Goal: Task Accomplishment & Management: Use online tool/utility

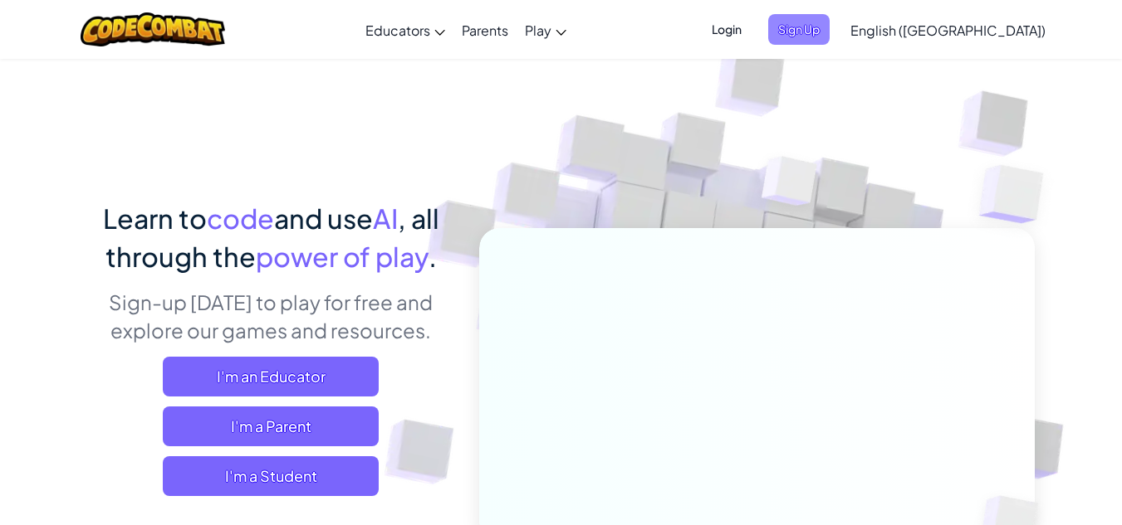
click at [829, 27] on span "Sign Up" at bounding box center [798, 29] width 61 height 31
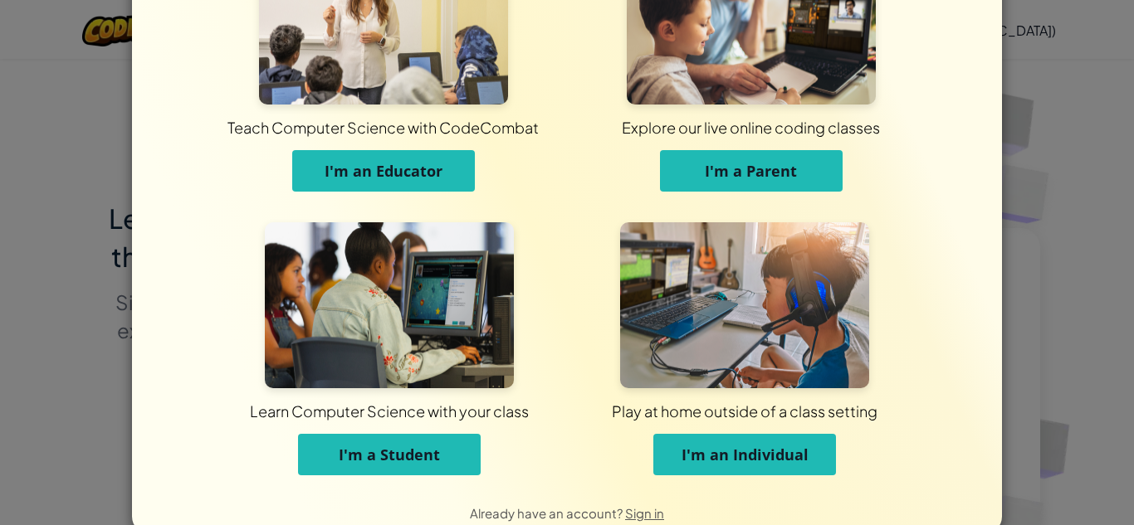
scroll to position [100, 0]
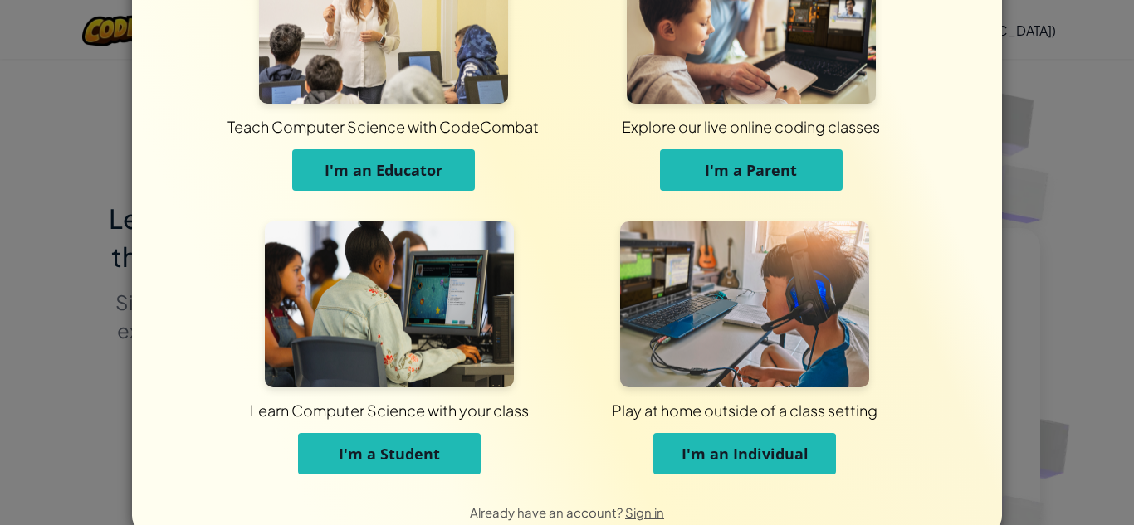
click at [382, 451] on span "I'm a Student" at bounding box center [389, 454] width 101 height 20
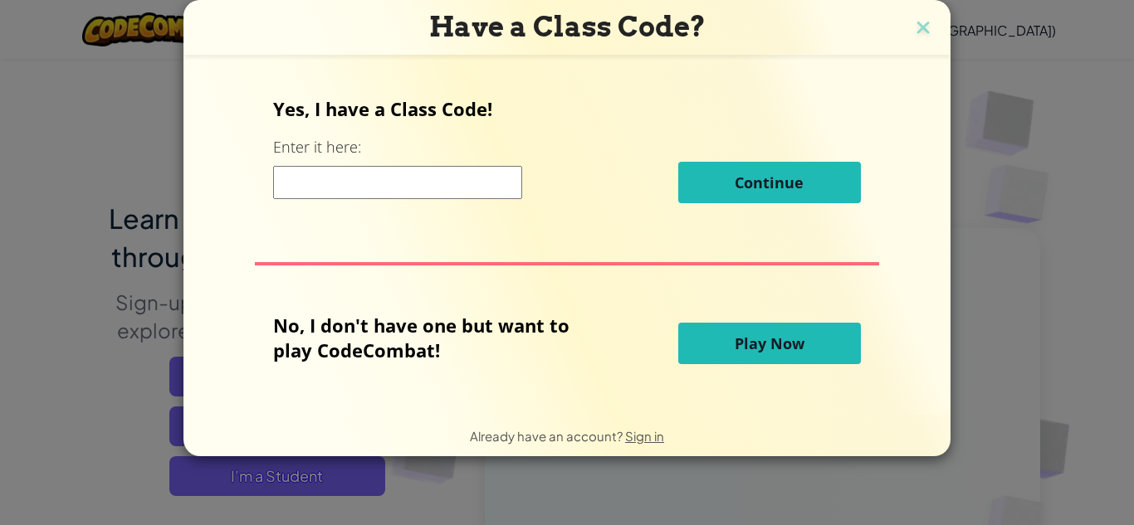
scroll to position [0, 0]
click at [814, 337] on button "Play Now" at bounding box center [769, 344] width 183 height 42
click at [760, 339] on span "Play Now" at bounding box center [770, 344] width 70 height 20
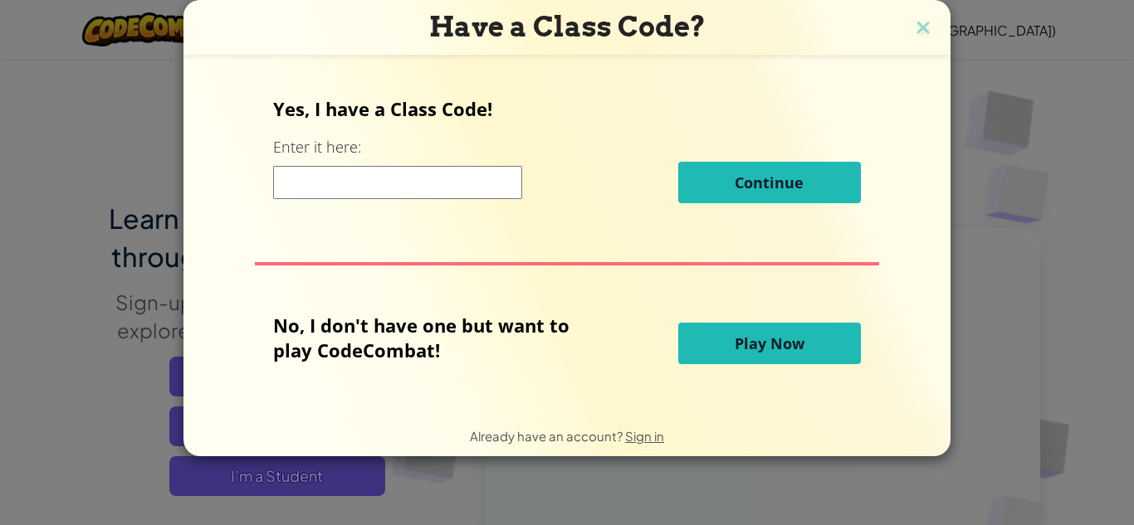
click at [760, 339] on span "Play Now" at bounding box center [770, 344] width 70 height 20
click at [780, 355] on button "Play Now" at bounding box center [769, 344] width 183 height 42
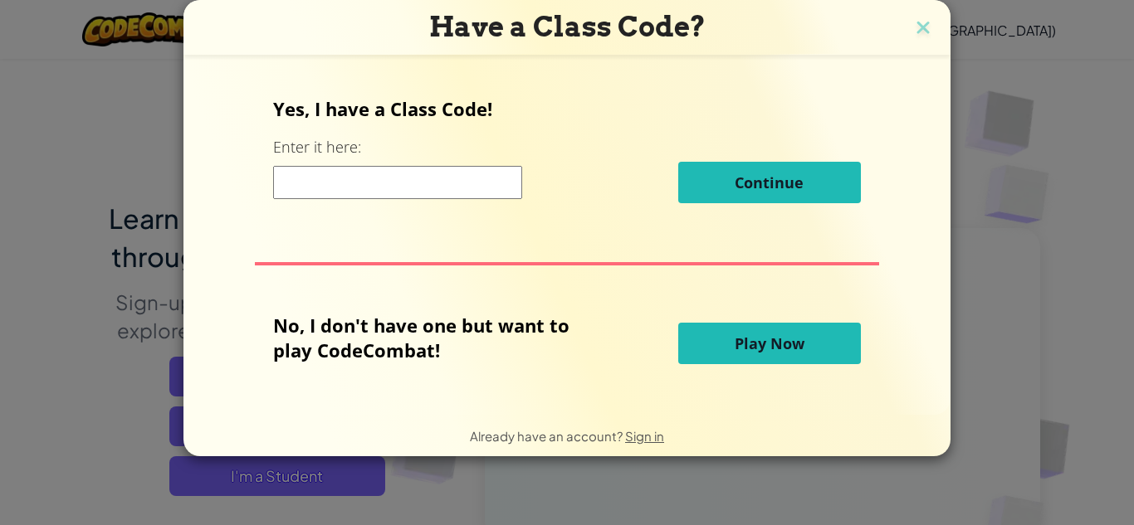
click at [780, 355] on button "Play Now" at bounding box center [769, 344] width 183 height 42
click at [802, 174] on button "Continue" at bounding box center [769, 183] width 183 height 42
click at [923, 33] on img at bounding box center [923, 29] width 22 height 25
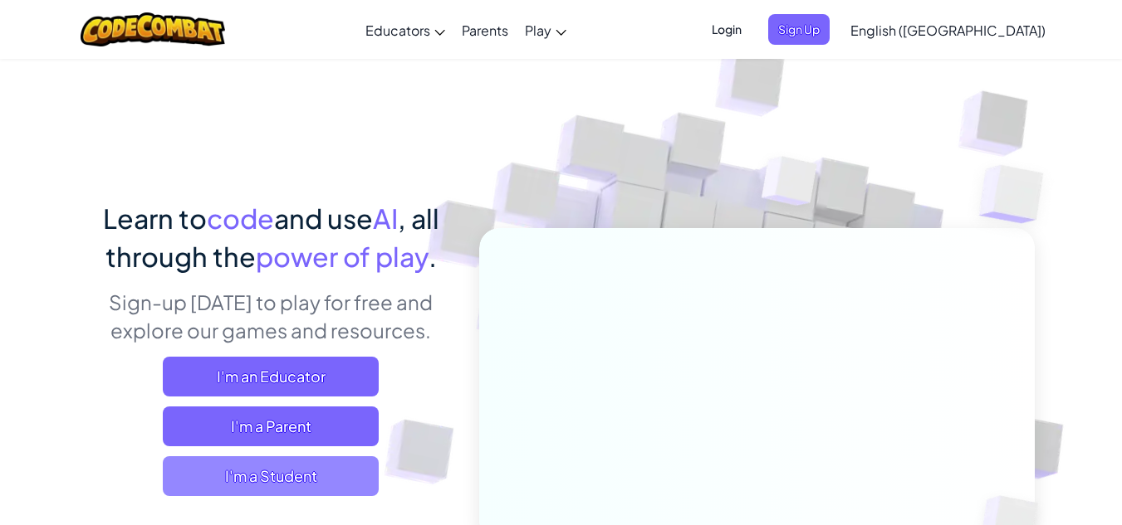
click at [322, 482] on span "I'm a Student" at bounding box center [271, 477] width 216 height 40
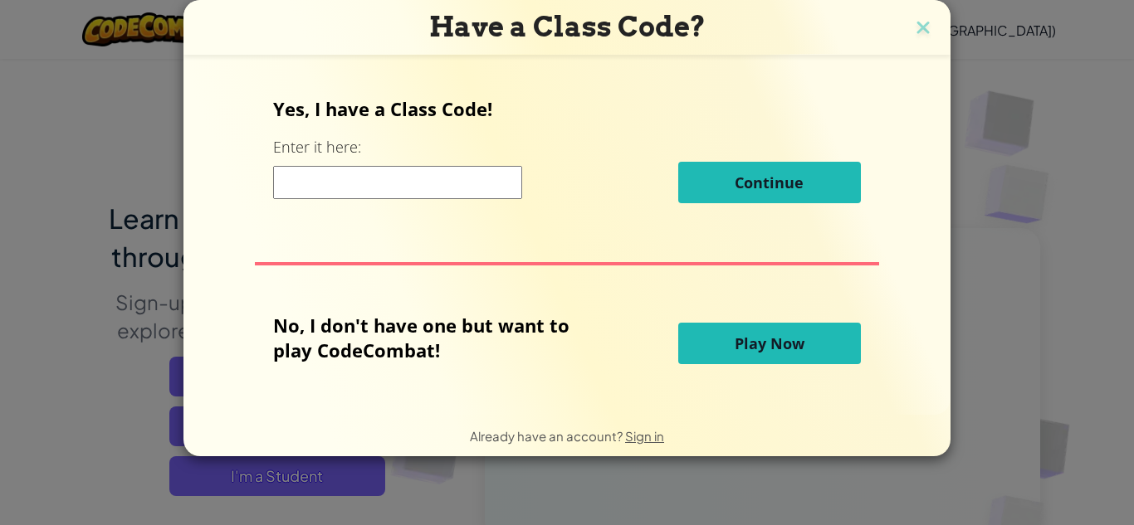
click at [731, 326] on button "Play Now" at bounding box center [769, 344] width 183 height 42
click at [738, 332] on button "Play Now" at bounding box center [769, 344] width 183 height 42
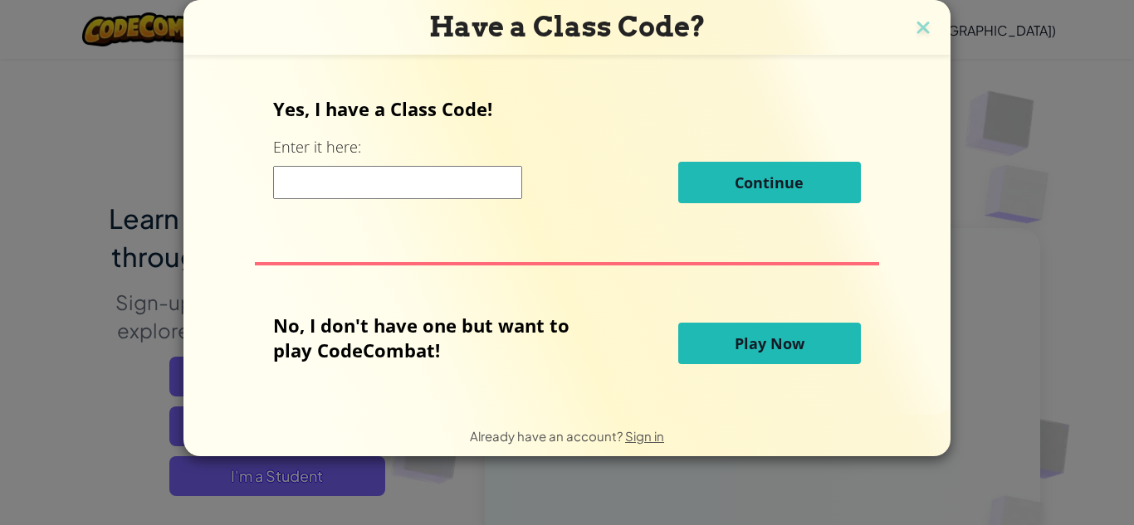
click at [738, 332] on button "Play Now" at bounding box center [769, 344] width 183 height 42
drag, startPoint x: 738, startPoint y: 334, endPoint x: 713, endPoint y: 331, distance: 25.0
click at [713, 331] on button "Play Now" at bounding box center [769, 344] width 183 height 42
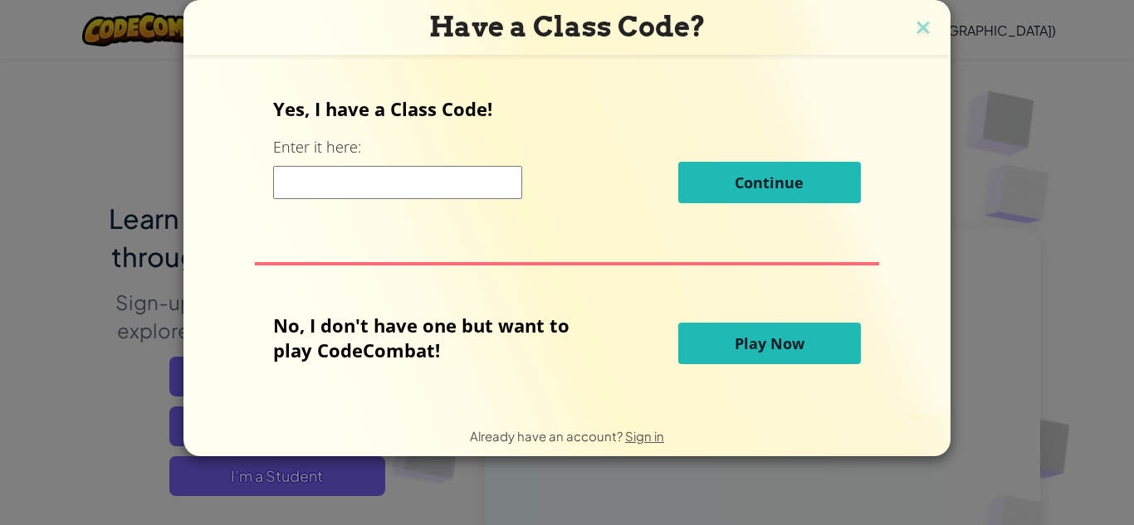
click at [714, 331] on button "Play Now" at bounding box center [769, 344] width 183 height 42
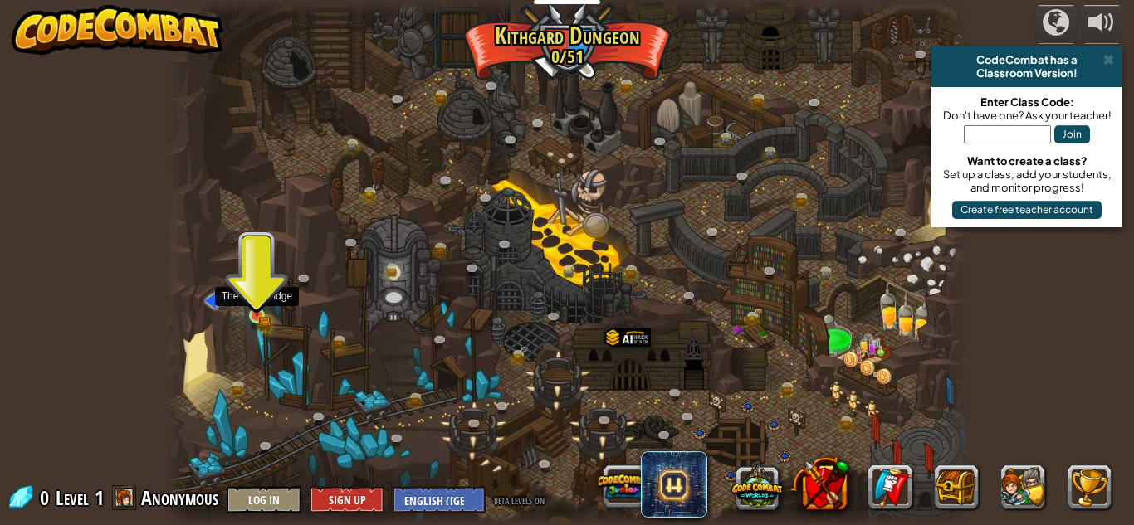
click at [247, 314] on img at bounding box center [256, 297] width 19 height 42
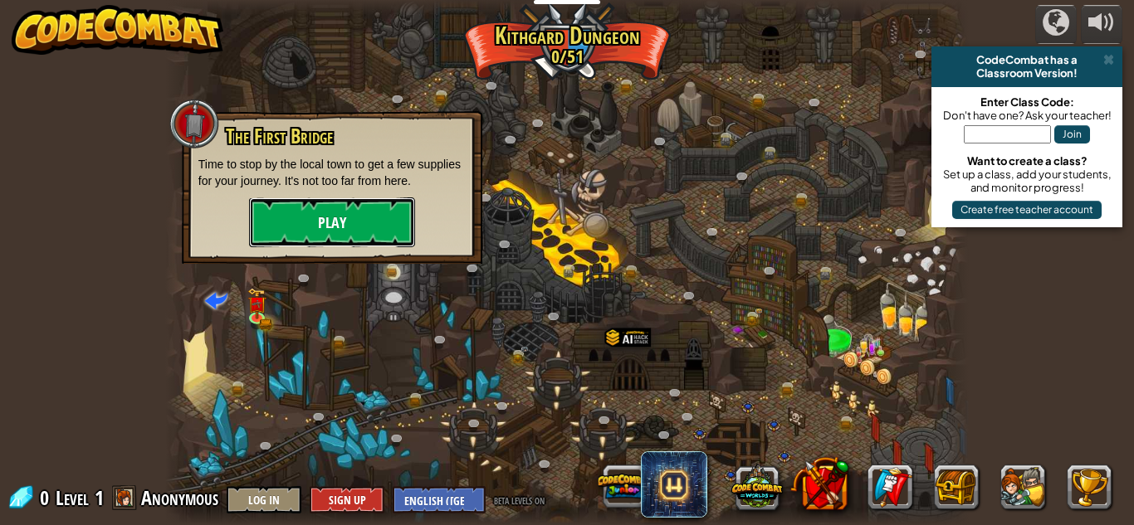
click at [301, 231] on button "Play" at bounding box center [332, 223] width 166 height 50
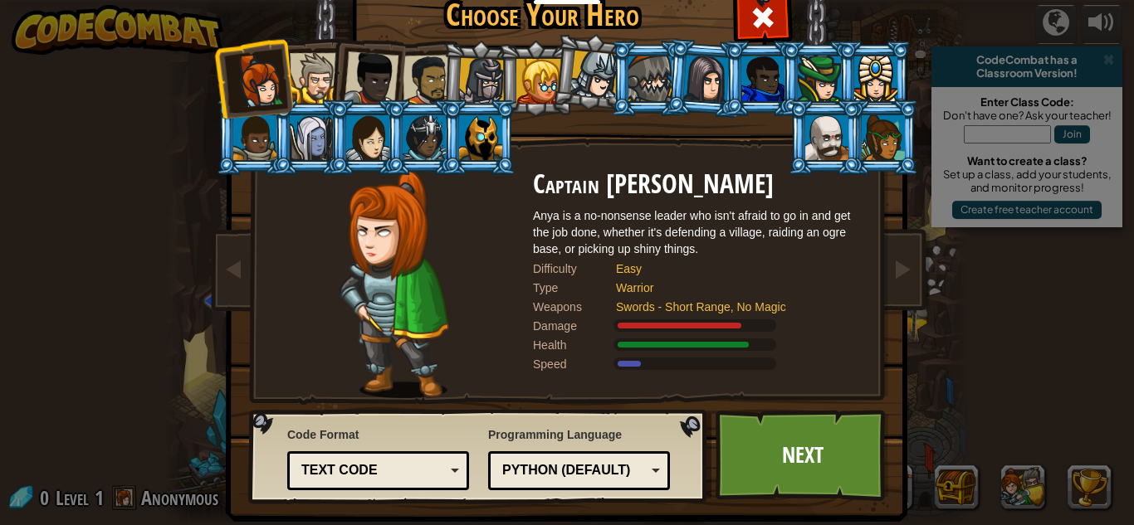
click at [538, 85] on div at bounding box center [538, 81] width 45 height 45
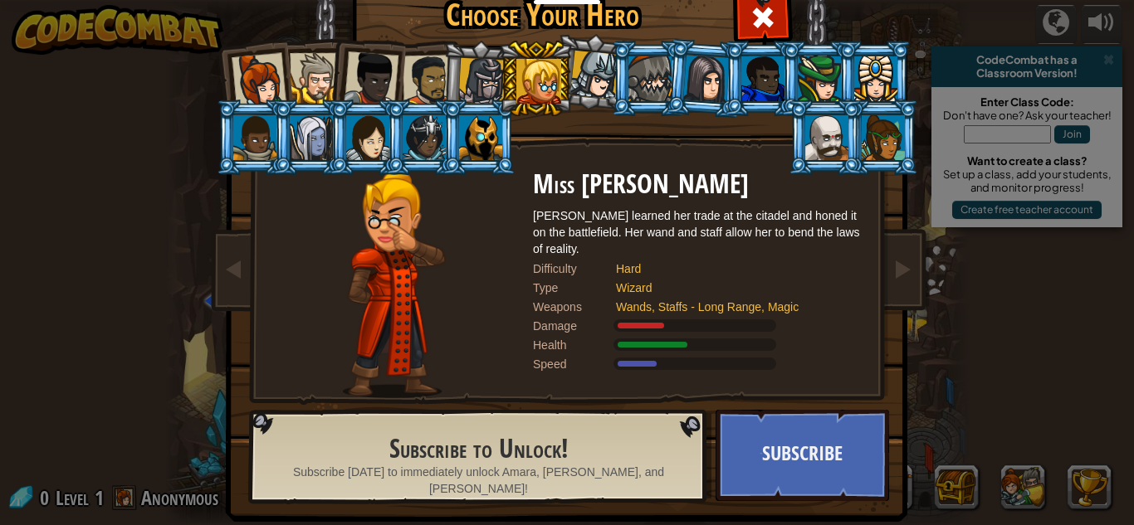
click at [419, 89] on div at bounding box center [428, 80] width 51 height 51
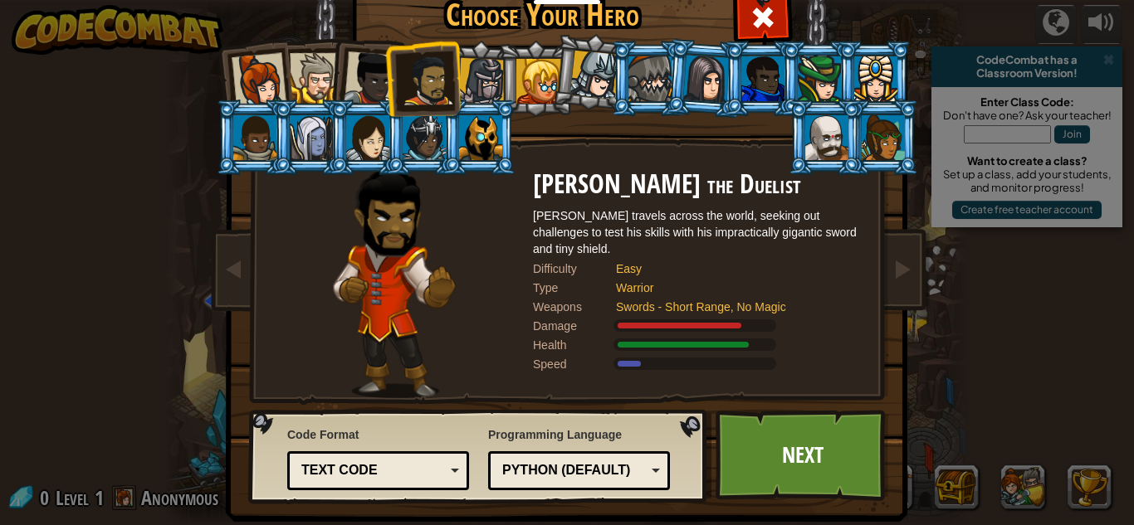
click at [367, 92] on div at bounding box center [371, 78] width 55 height 55
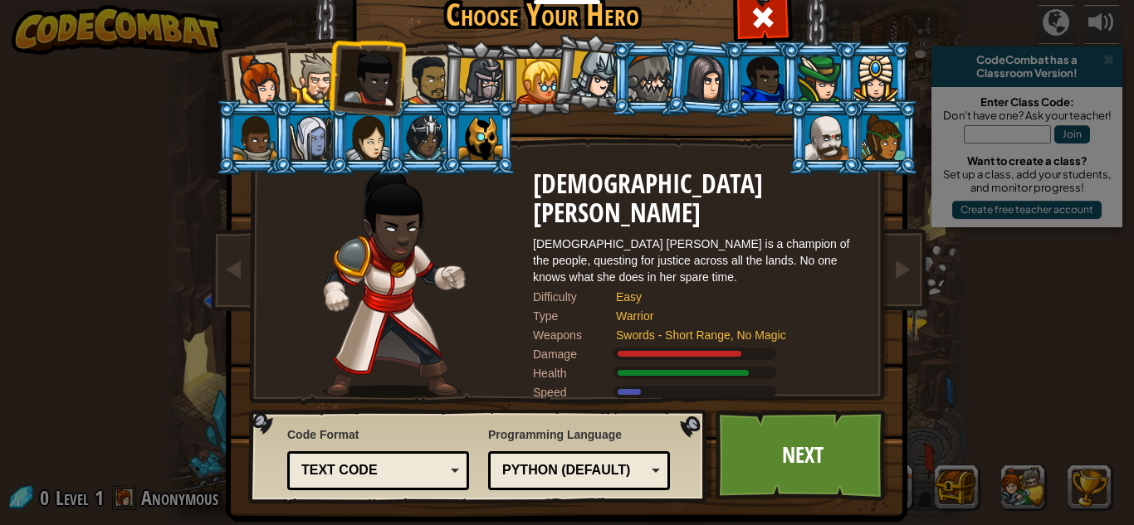
click at [264, 84] on div at bounding box center [259, 80] width 55 height 55
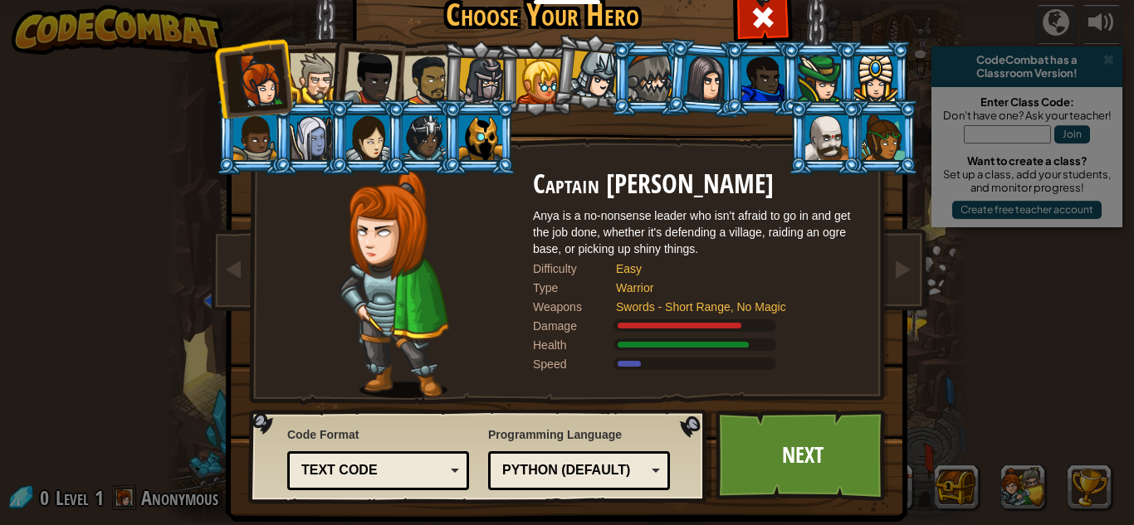
click at [428, 81] on div at bounding box center [428, 80] width 51 height 51
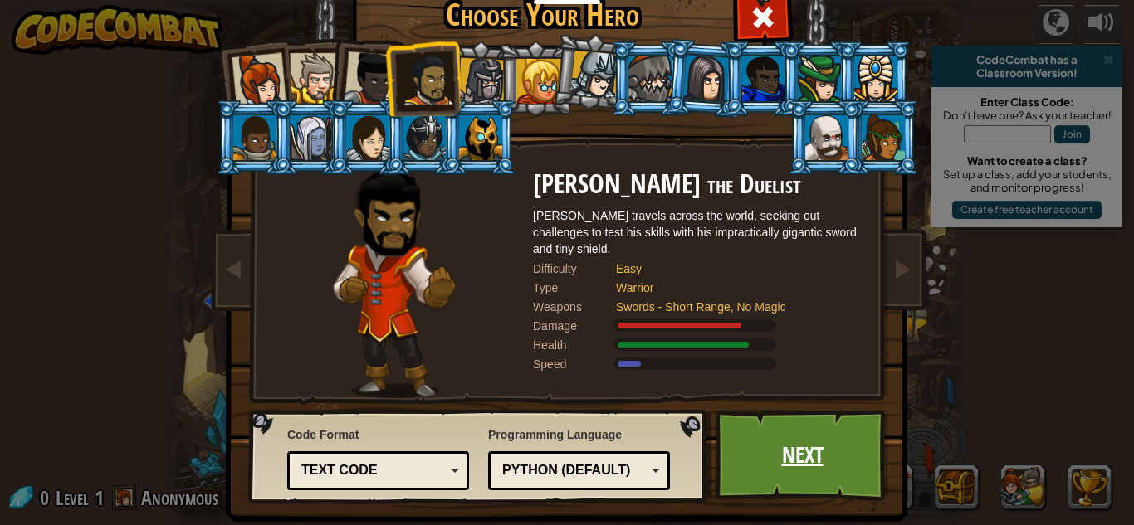
click at [768, 460] on link "Next" at bounding box center [803, 455] width 174 height 91
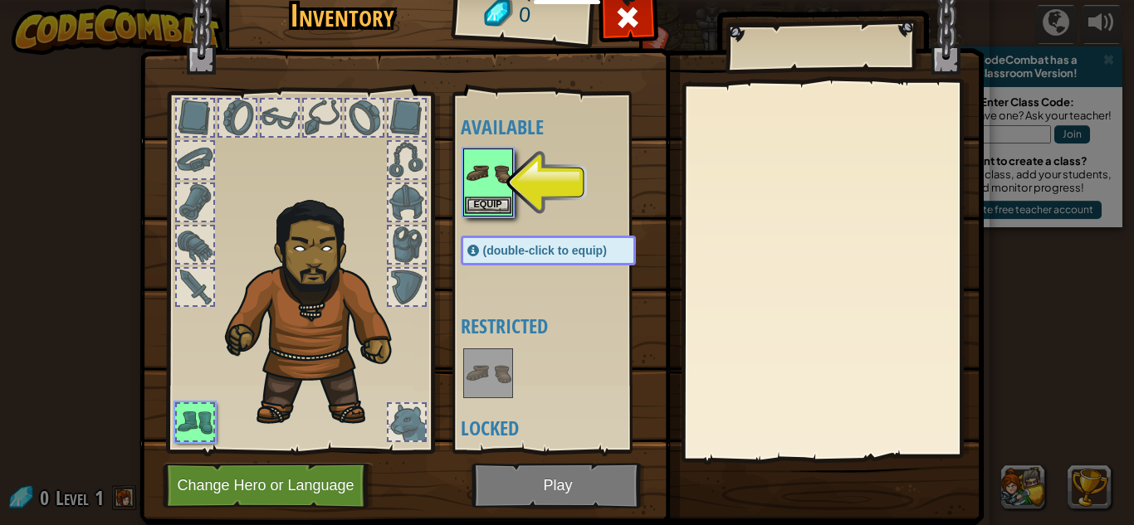
click at [472, 192] on img at bounding box center [488, 173] width 46 height 46
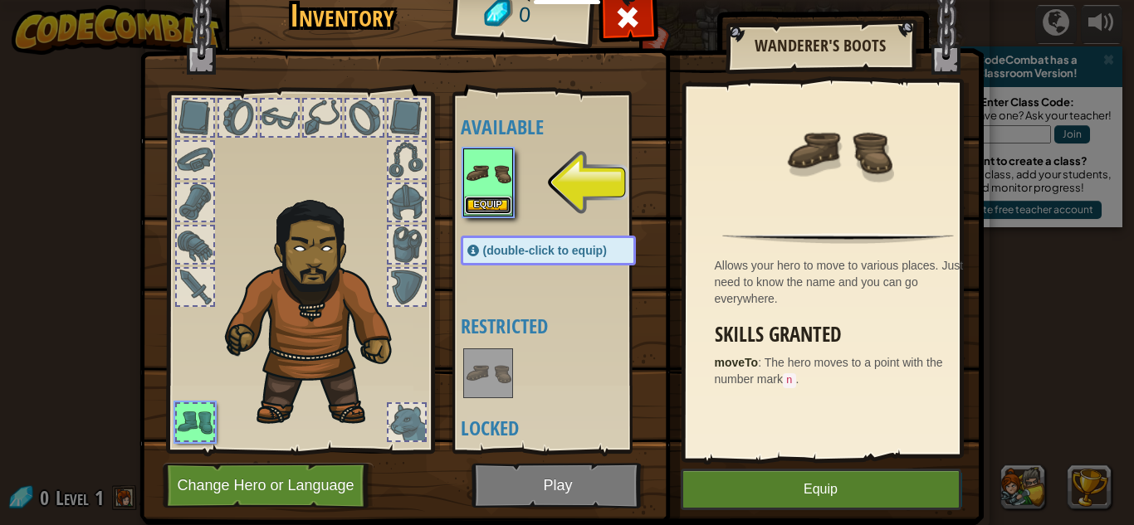
click at [483, 203] on button "Equip" at bounding box center [488, 205] width 46 height 17
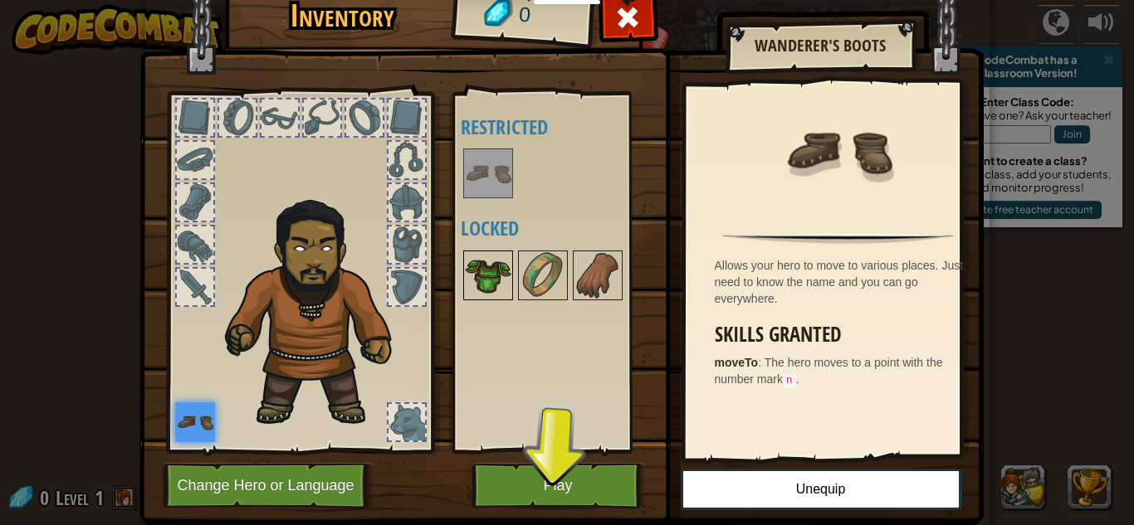
click at [488, 284] on img at bounding box center [488, 275] width 46 height 46
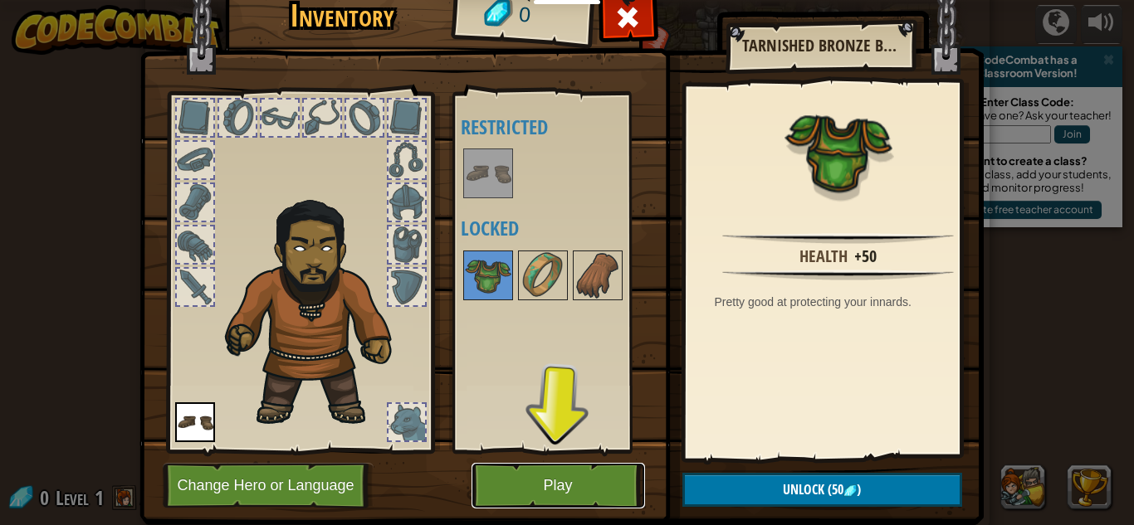
click at [542, 483] on button "Play" at bounding box center [559, 486] width 174 height 46
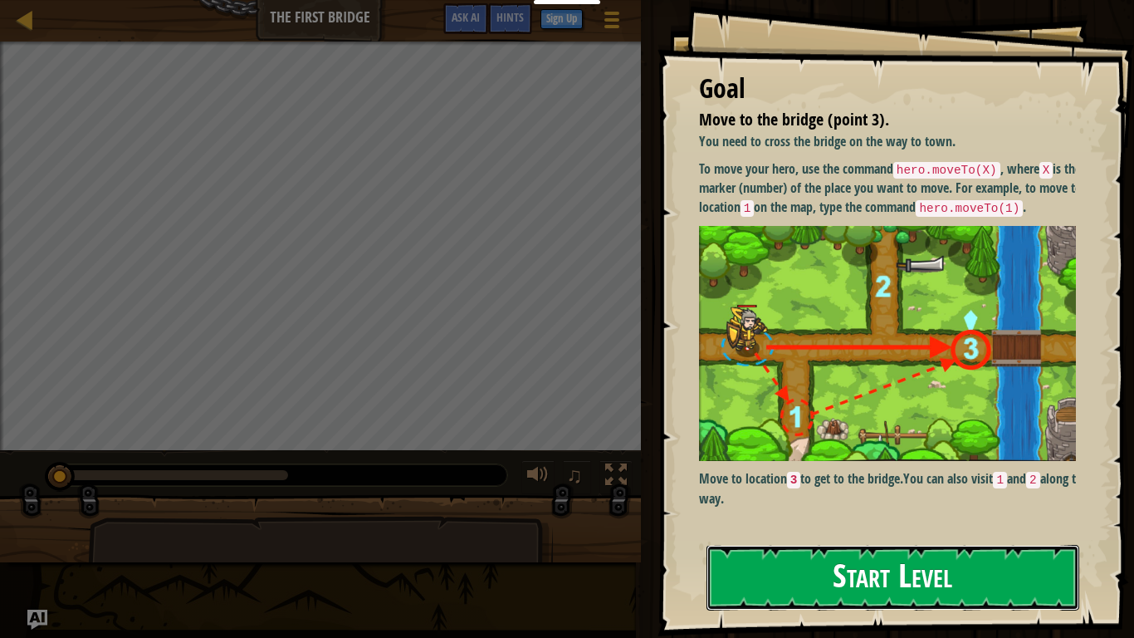
click at [893, 525] on button "Start Level" at bounding box center [892, 578] width 373 height 66
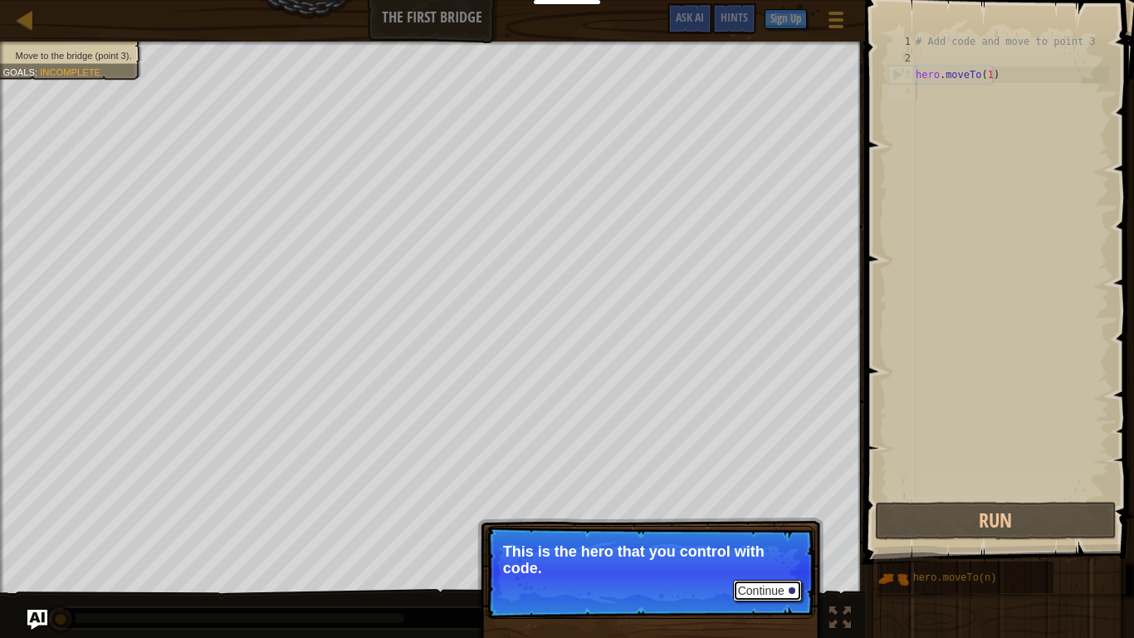
click at [770, 525] on button "Continue" at bounding box center [767, 590] width 69 height 22
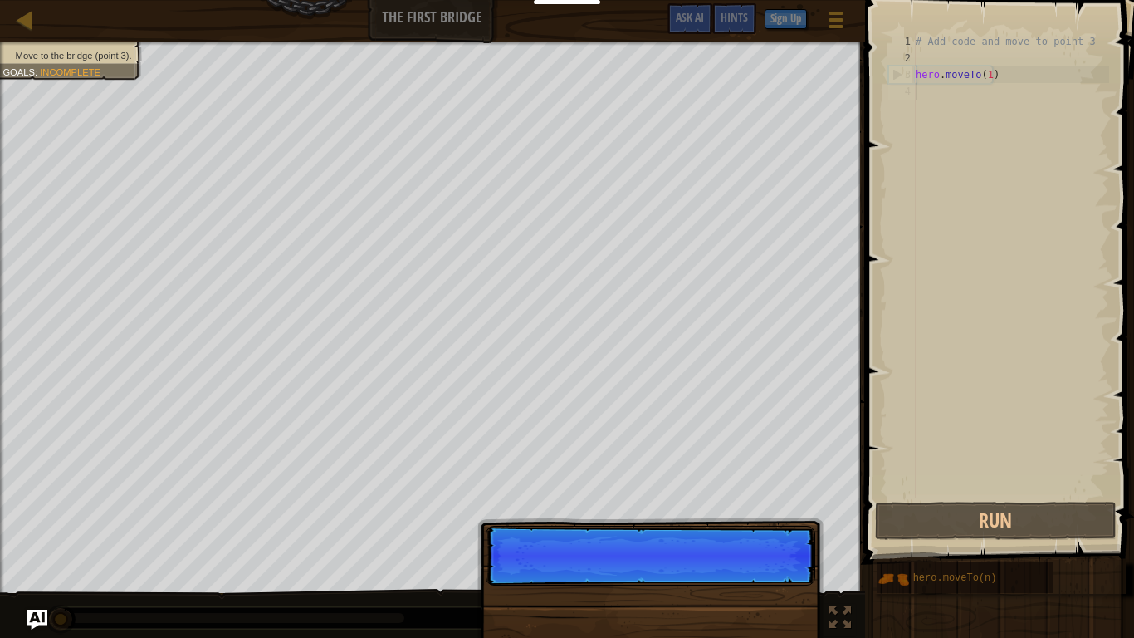
scroll to position [7, 0]
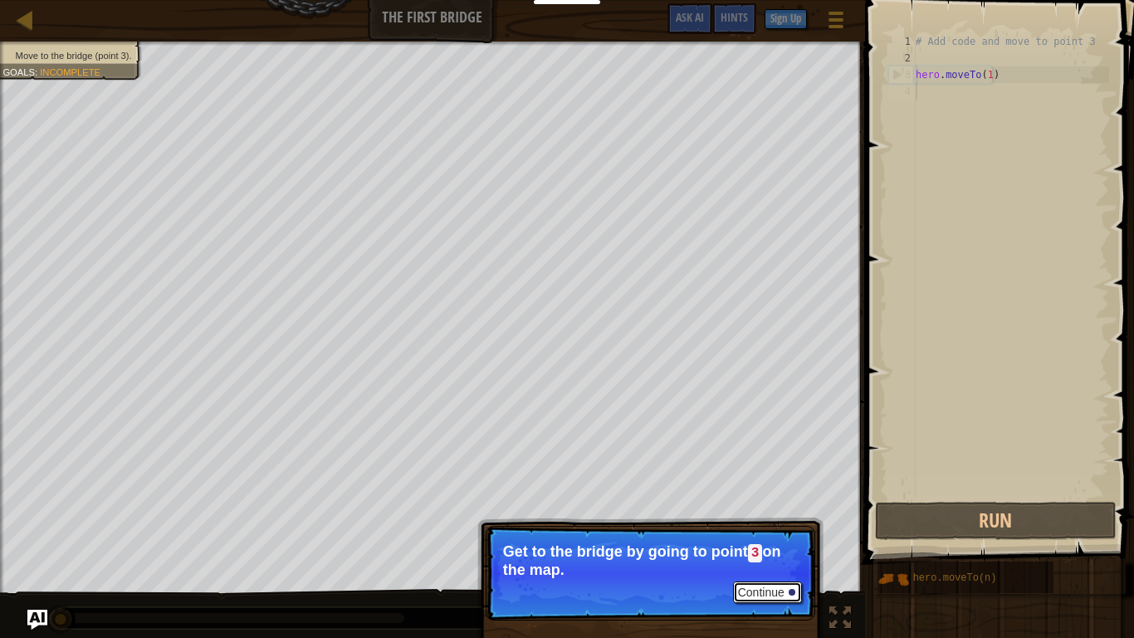
click at [770, 525] on button "Continue" at bounding box center [767, 592] width 69 height 22
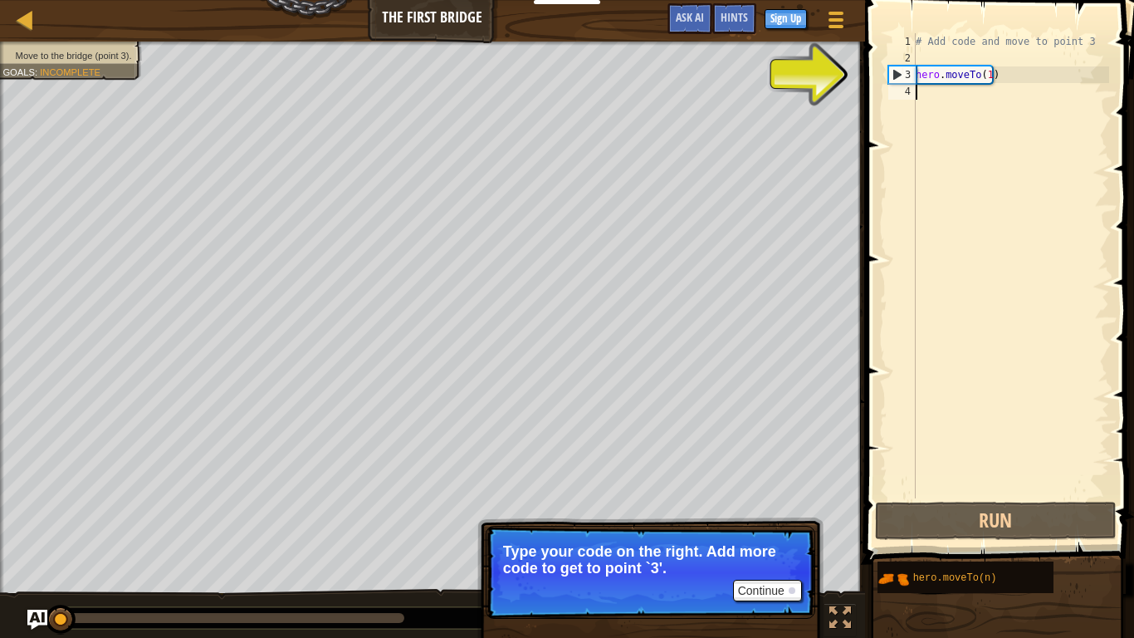
click at [985, 74] on div "# Add code and move to point 3 hero . moveTo ( 1 )" at bounding box center [1010, 282] width 197 height 498
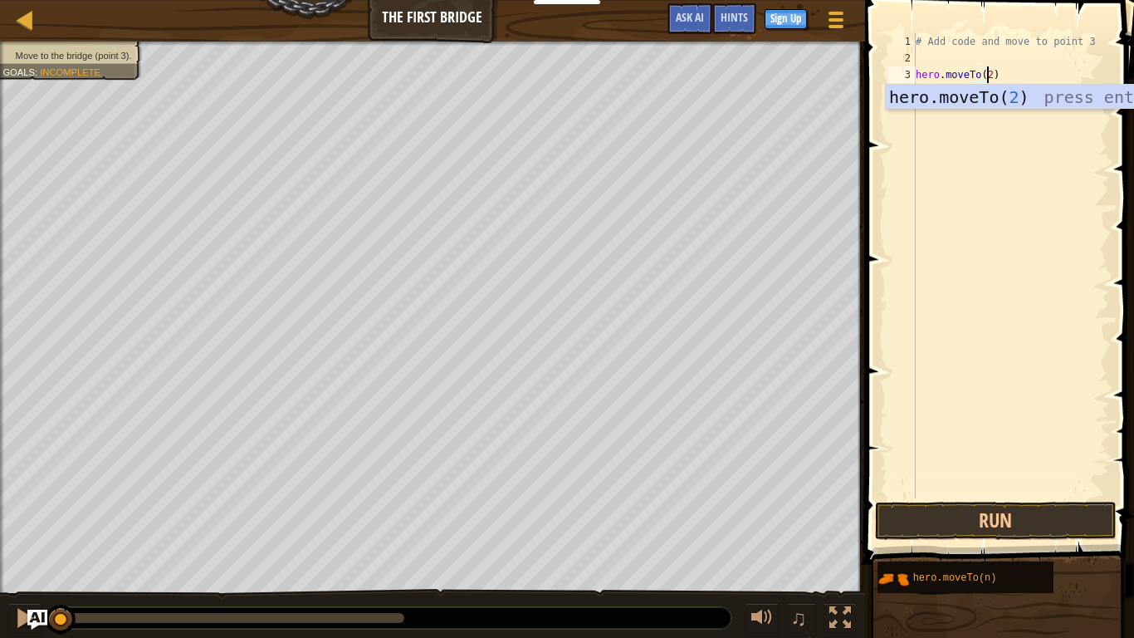
scroll to position [7, 5]
type textarea "hero.moveTo(1)"
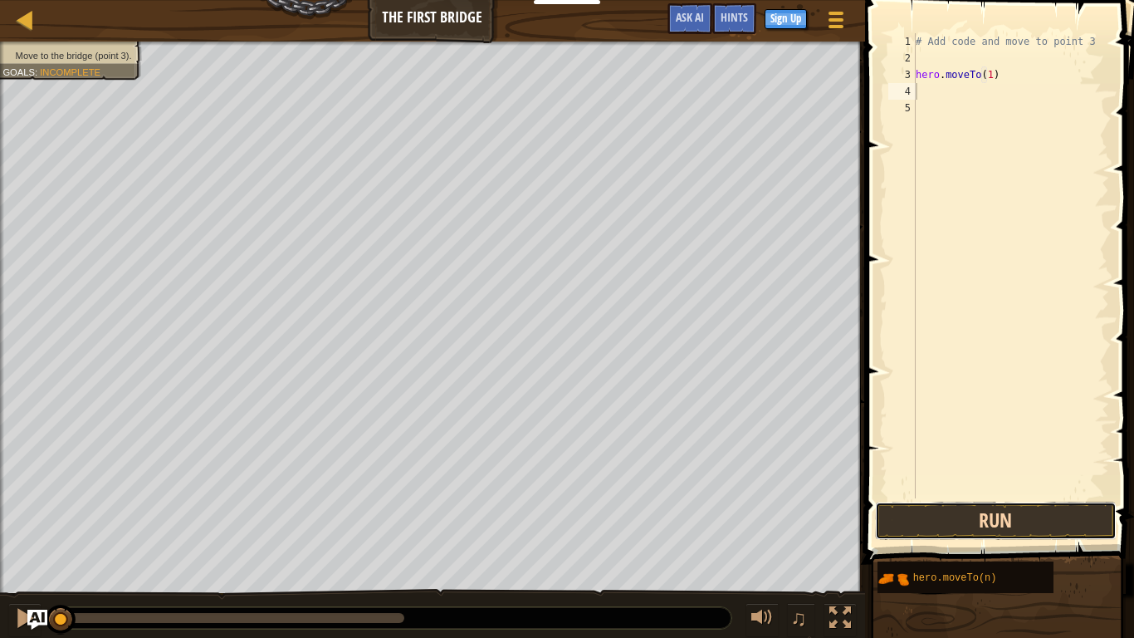
click at [1014, 506] on button "Run" at bounding box center [996, 520] width 242 height 38
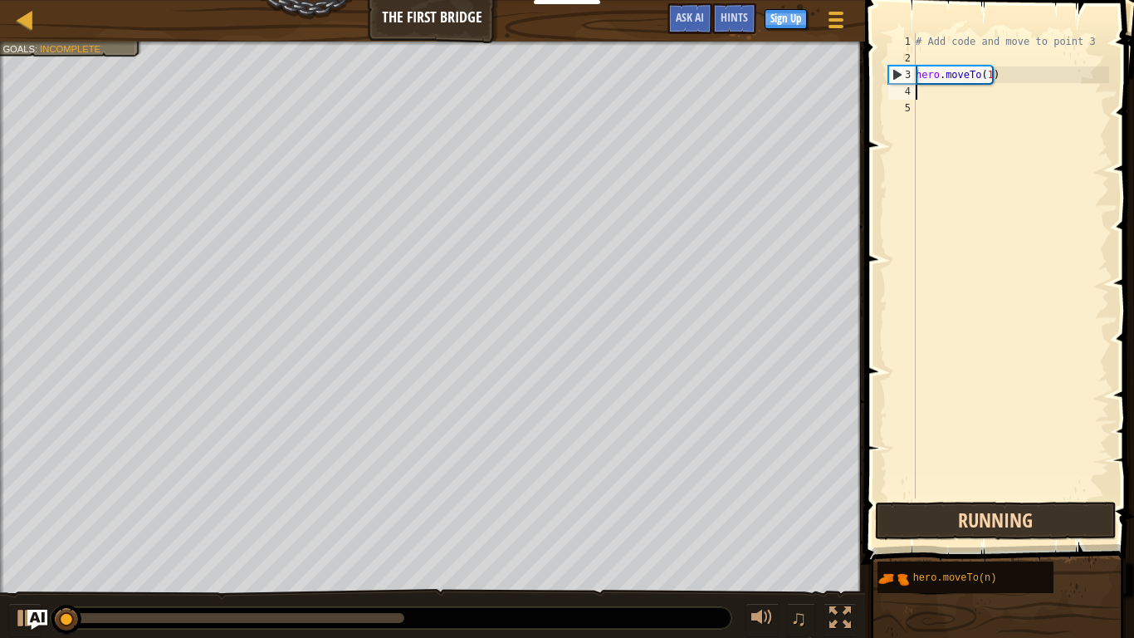
scroll to position [7, 0]
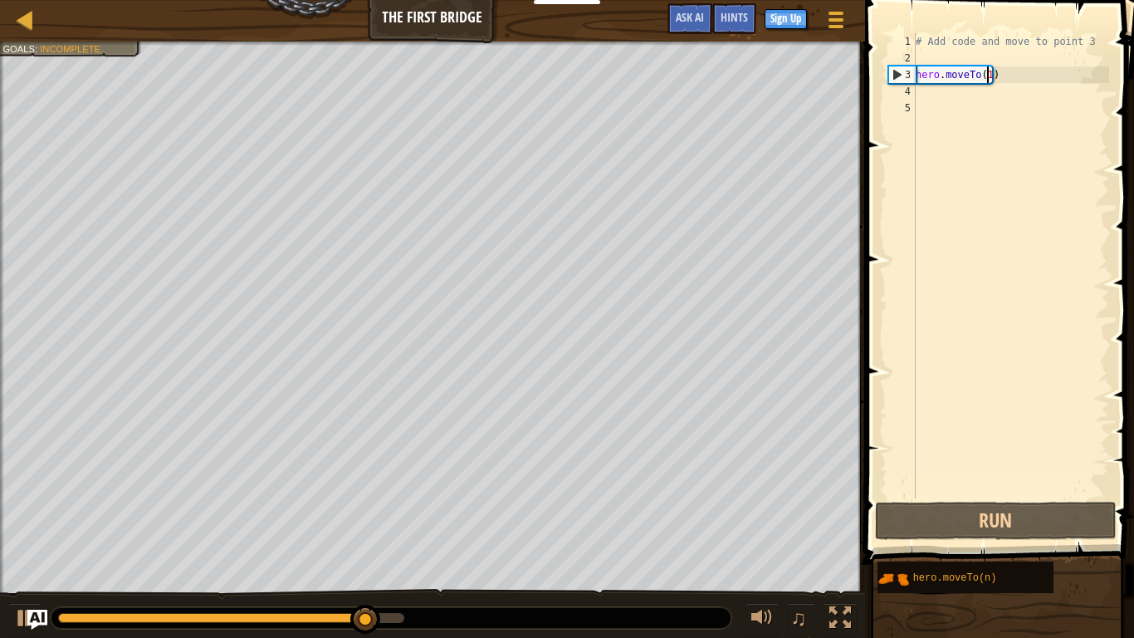
click at [985, 75] on div "# Add code and move to point 3 hero . moveTo ( 1 )" at bounding box center [1010, 282] width 197 height 498
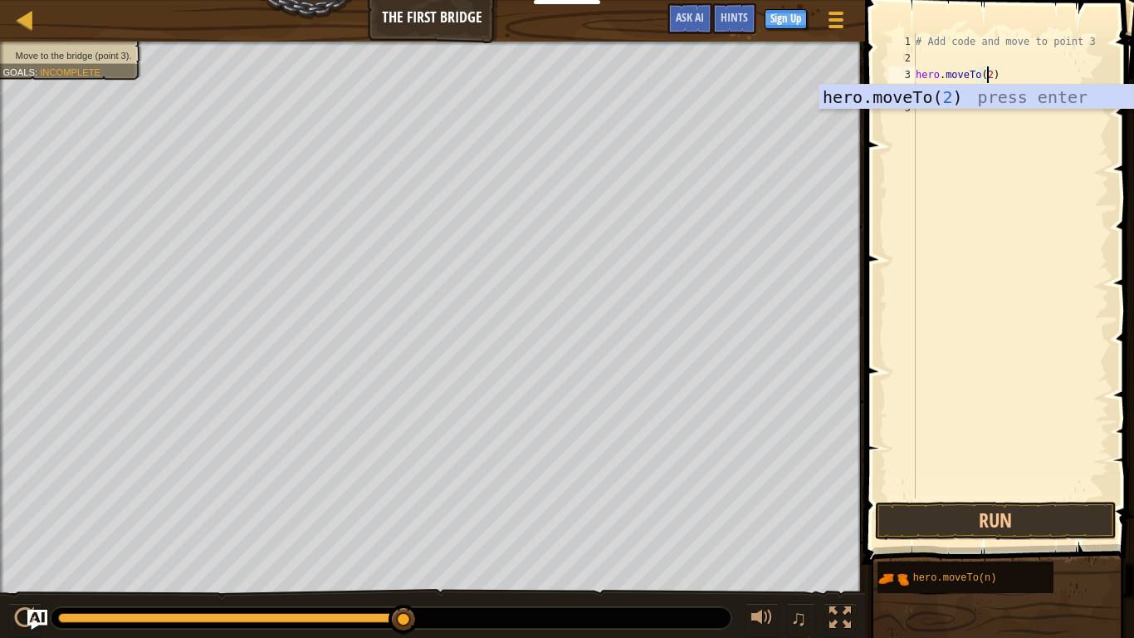
scroll to position [7, 6]
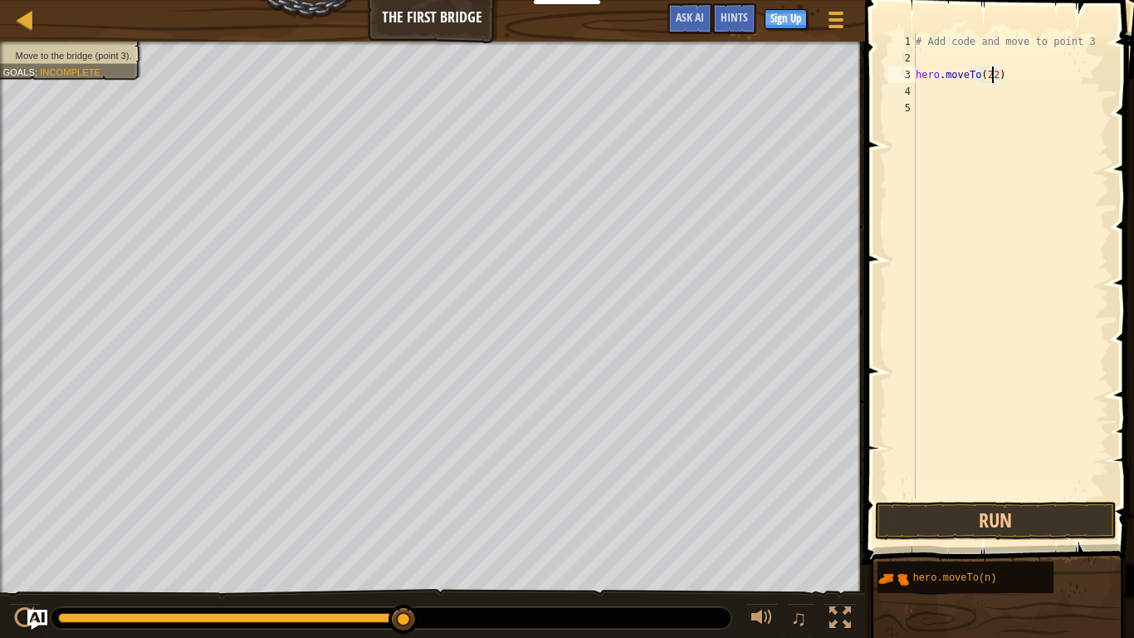
type textarea "hero.moveTo(2)"
click at [991, 520] on button "Run" at bounding box center [996, 520] width 242 height 38
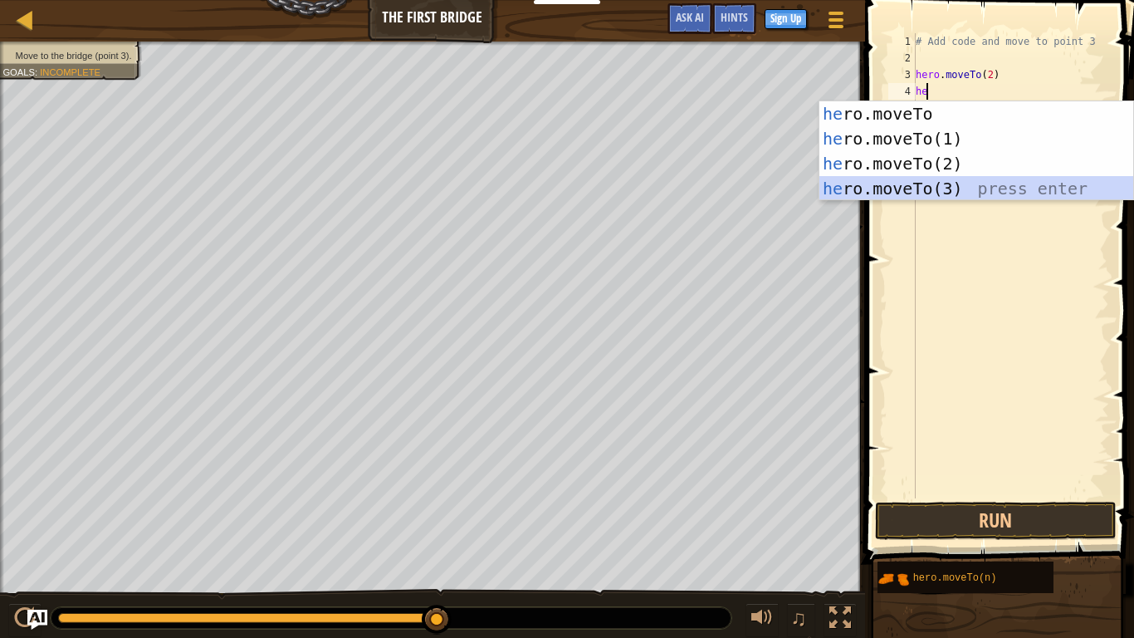
click at [936, 180] on div "he ro.moveTo press enter he ro.moveTo(1) press enter he ro.moveTo(2) press ente…" at bounding box center [976, 175] width 314 height 149
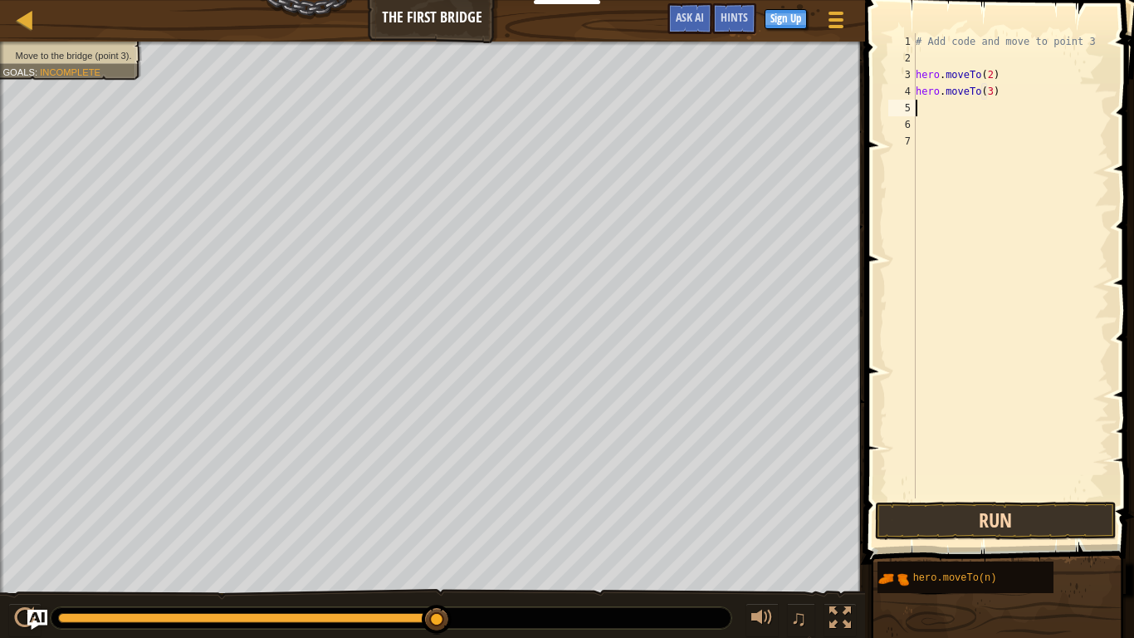
type textarea "hero.moveTo(3)"
click at [1019, 522] on button "Run" at bounding box center [996, 520] width 242 height 38
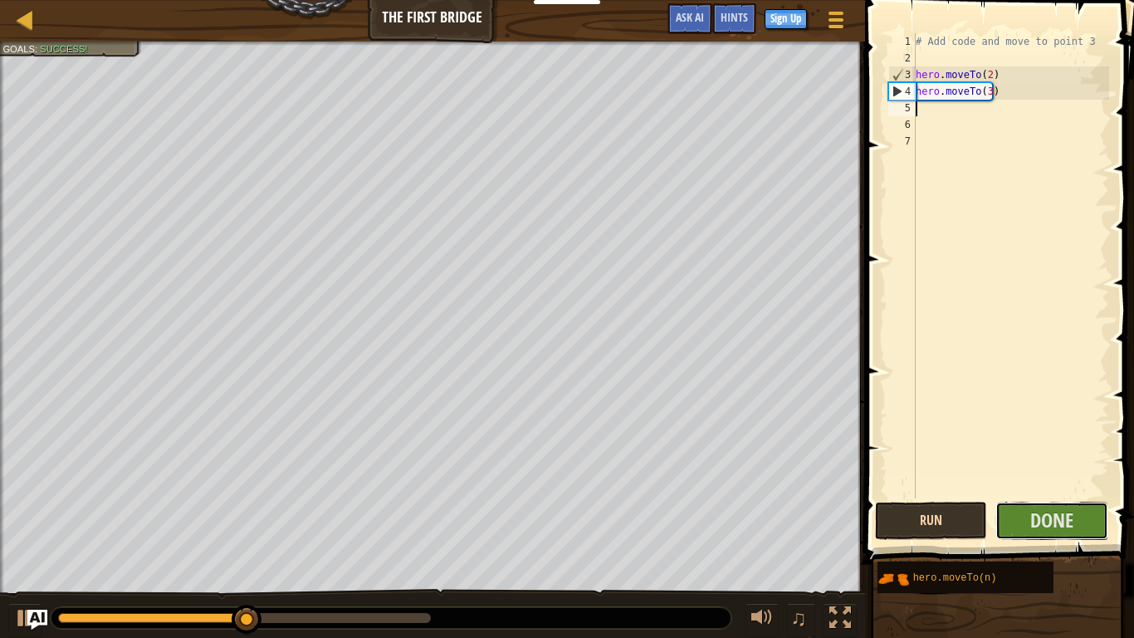
click at [1019, 522] on button "Done" at bounding box center [1051, 520] width 113 height 38
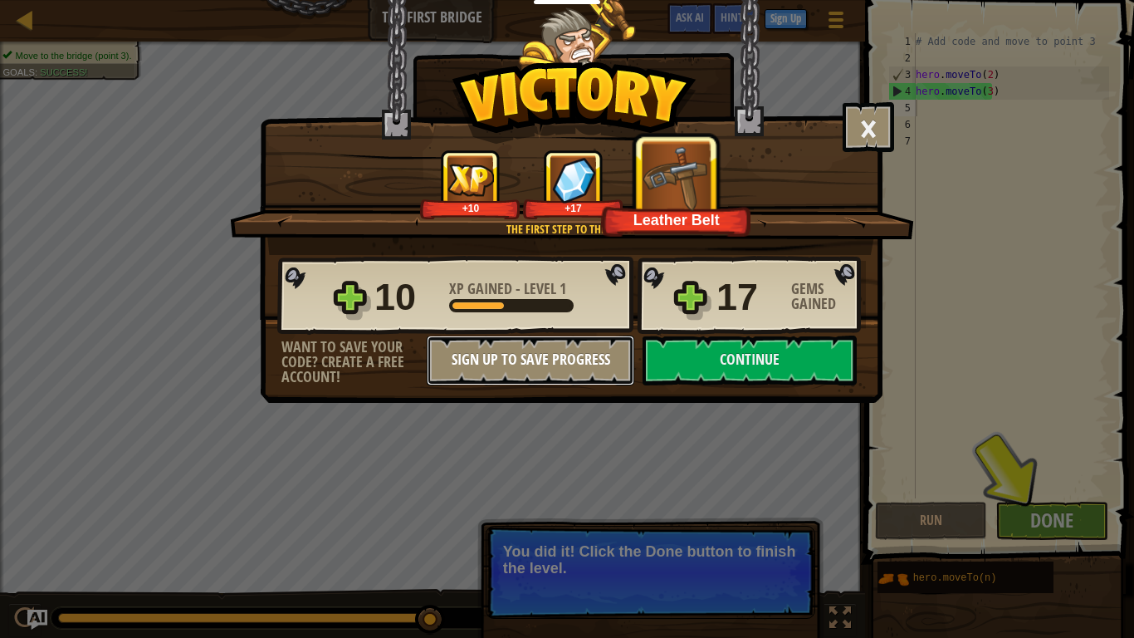
click at [551, 355] on button "Sign Up to Save Progress" at bounding box center [531, 360] width 208 height 50
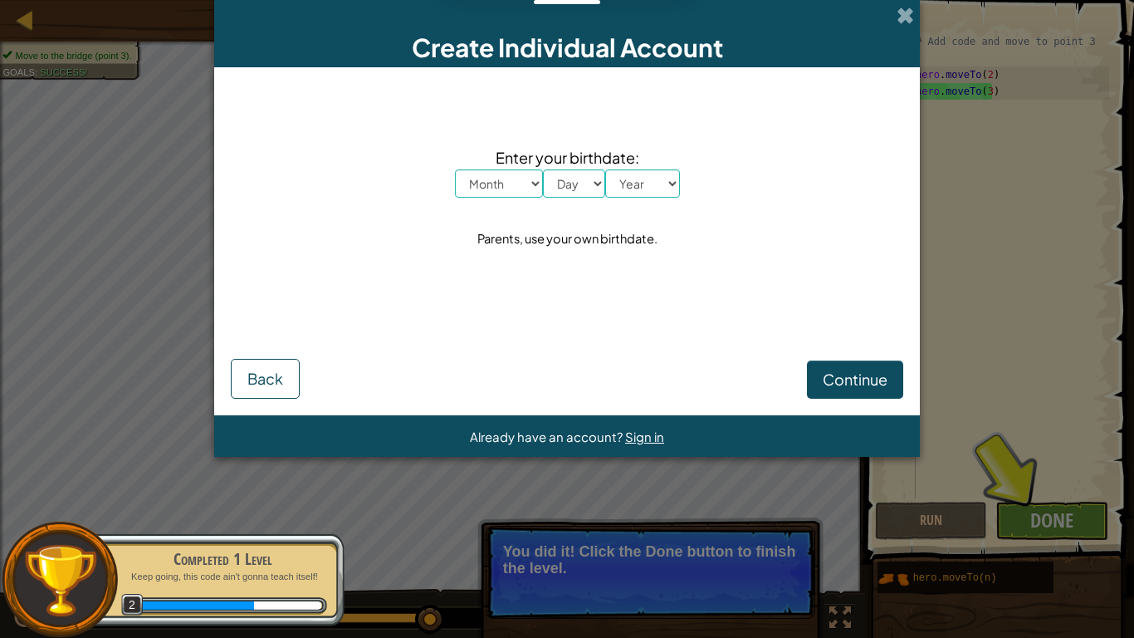
click at [535, 178] on select "Month January February March April May June July August September October Novem…" at bounding box center [499, 183] width 88 height 28
select select "4"
click at [455, 169] on select "Month January February March April May June July August September October Novem…" at bounding box center [499, 183] width 88 height 28
click at [569, 184] on select "Day 1 2 3 4 5 6 7 8 9 10 11 12 13 14 15 16 17 18 19 20 21 22 23 24 25 26 27 28 …" at bounding box center [574, 183] width 62 height 28
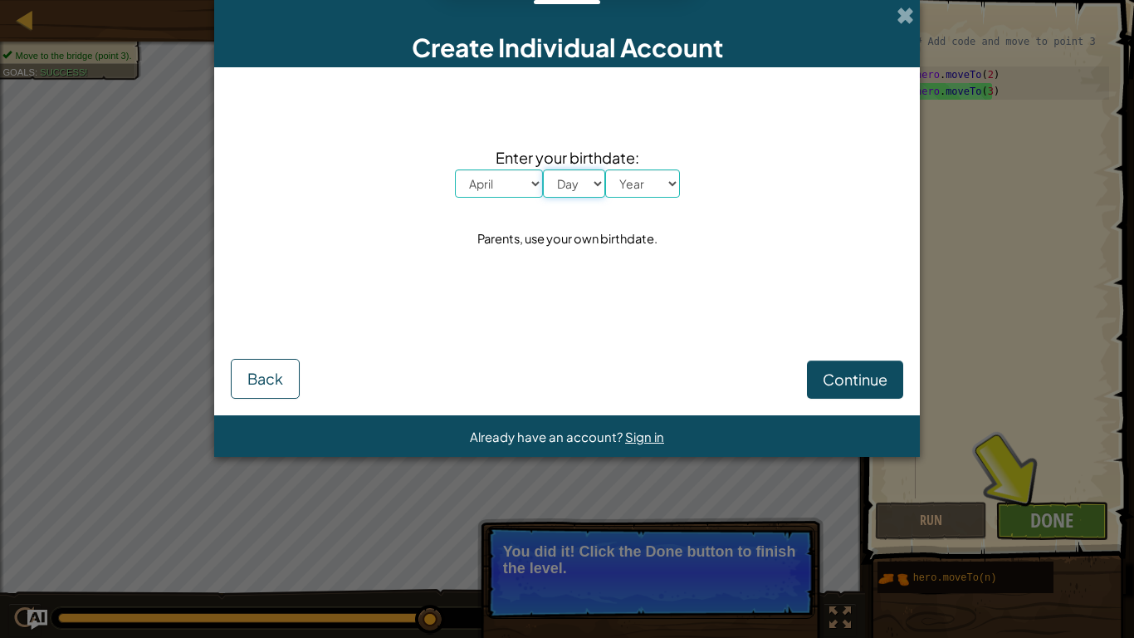
select select "21"
click at [543, 169] on select "Day 1 2 3 4 5 6 7 8 9 10 11 12 13 14 15 16 17 18 19 20 21 22 23 24 25 26 27 28 …" at bounding box center [574, 183] width 62 height 28
click at [657, 189] on select "Year 2025 2024 2023 2022 2021 2020 2019 2018 2017 2016 2015 2014 2013 2012 2011…" at bounding box center [642, 183] width 75 height 28
select select "2012"
click at [605, 169] on select "Year 2025 2024 2023 2022 2021 2020 2019 2018 2017 2016 2015 2014 2013 2012 2011…" at bounding box center [642, 183] width 75 height 28
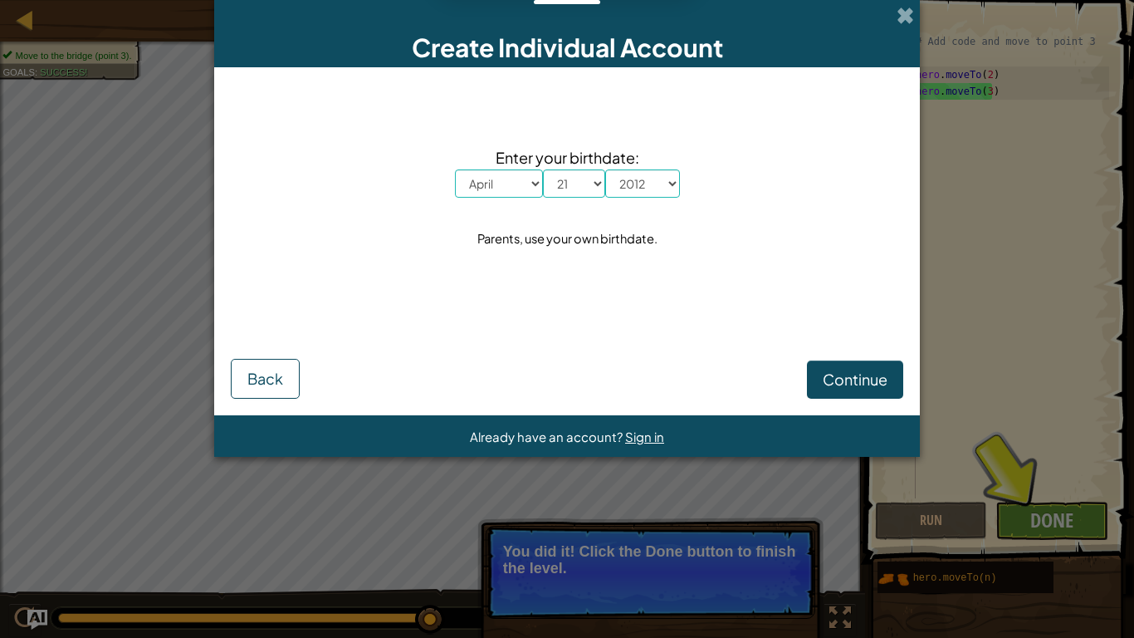
drag, startPoint x: 637, startPoint y: 413, endPoint x: 827, endPoint y: 389, distance: 191.6
click at [827, 389] on form "Enter your birthdate: Month January February March April May June July August S…" at bounding box center [567, 241] width 706 height 348
click at [827, 389] on span "Continue" at bounding box center [855, 378] width 65 height 19
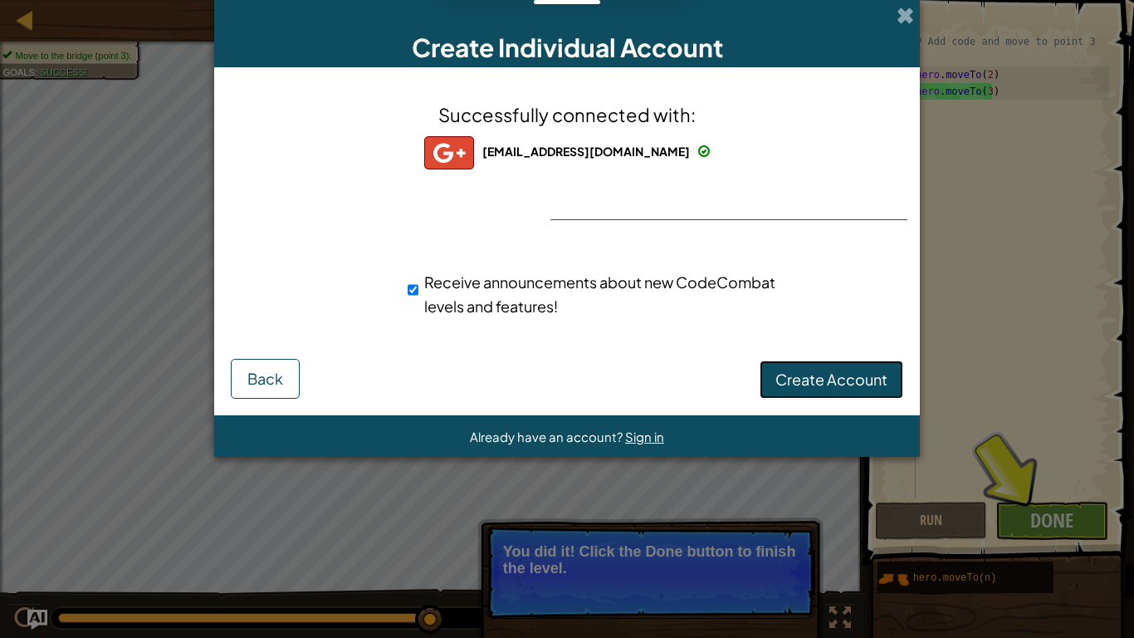
click at [836, 381] on span "Create Account" at bounding box center [831, 378] width 112 height 19
click at [836, 381] on button "Create Account" at bounding box center [832, 379] width 144 height 38
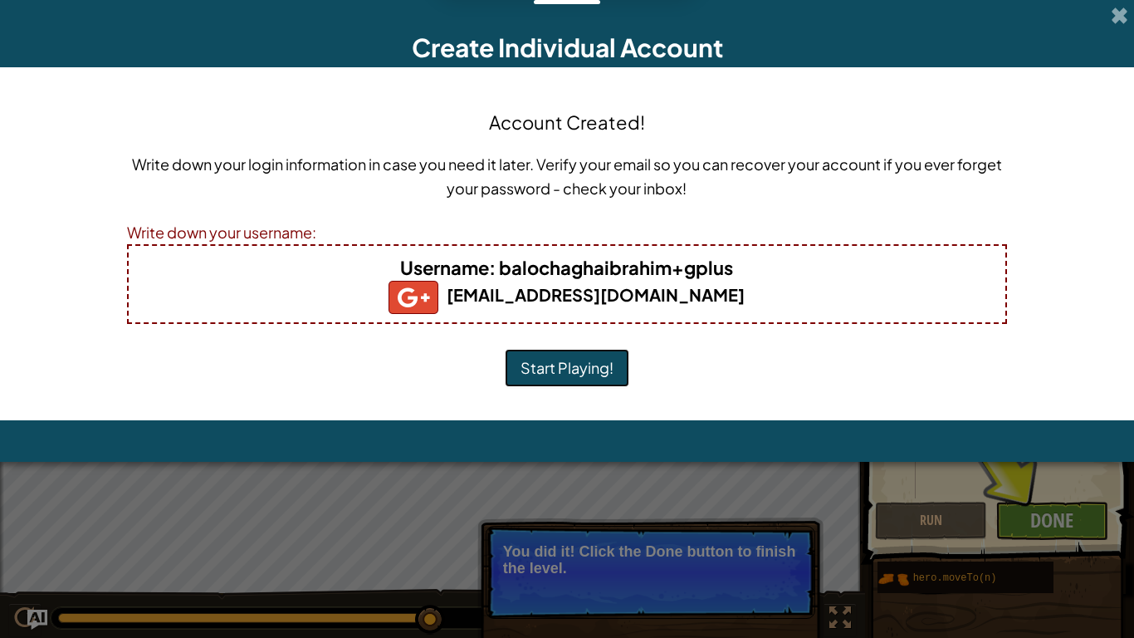
click at [599, 369] on button "Start Playing!" at bounding box center [567, 368] width 125 height 38
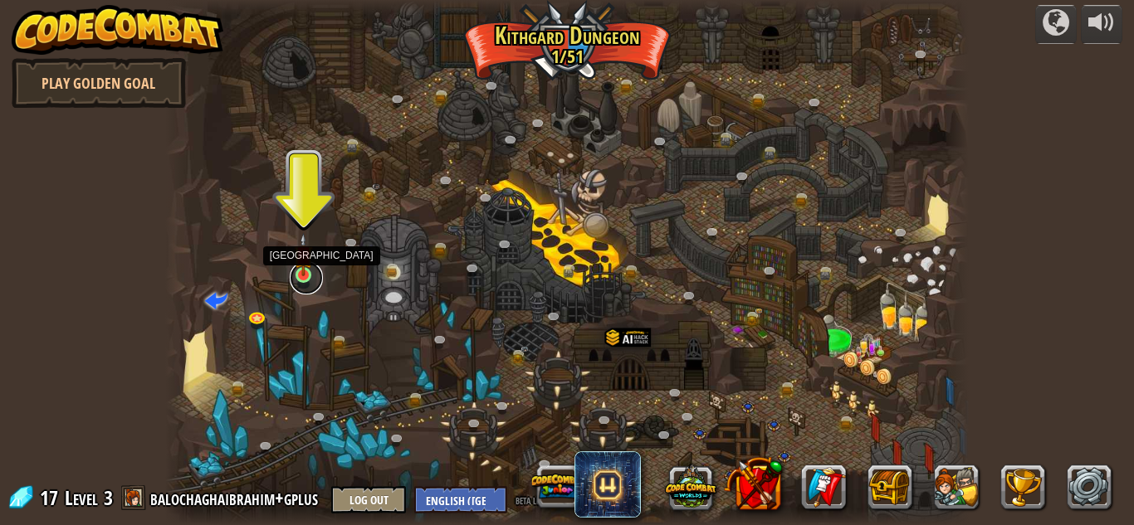
click at [309, 286] on link at bounding box center [306, 278] width 33 height 33
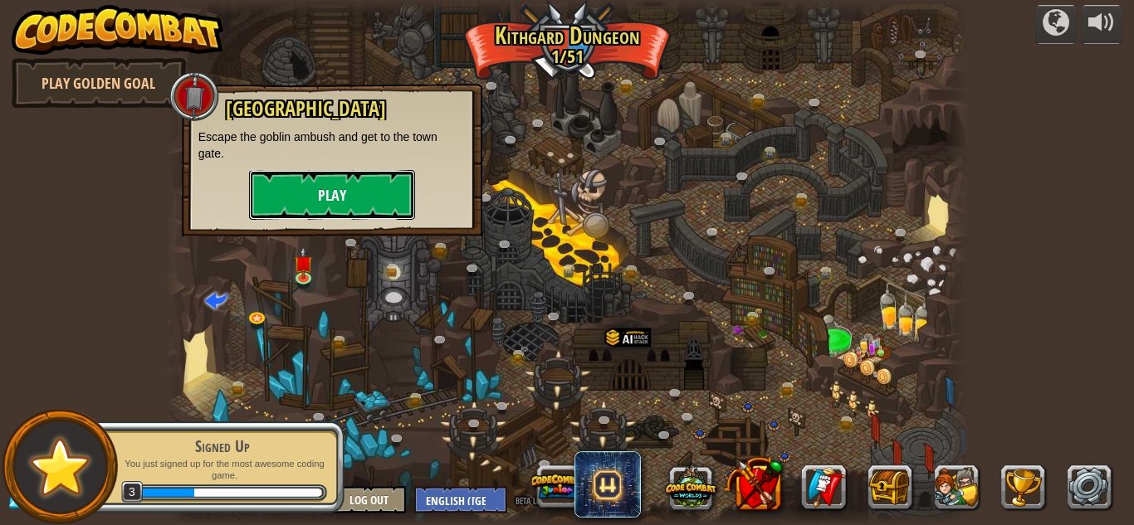
click at [294, 203] on button "Play" at bounding box center [332, 195] width 166 height 50
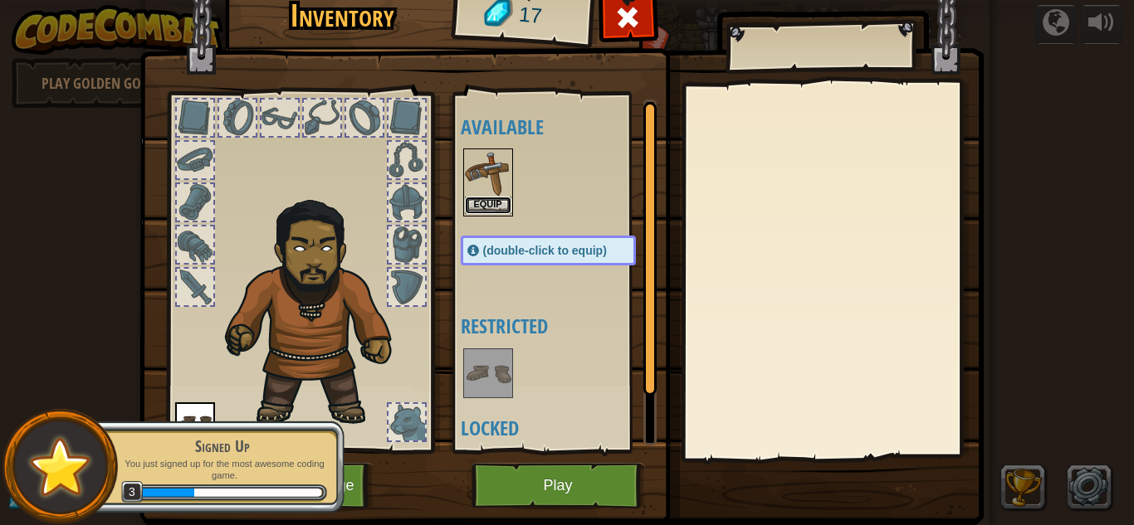
click at [478, 199] on button "Equip" at bounding box center [488, 205] width 46 height 17
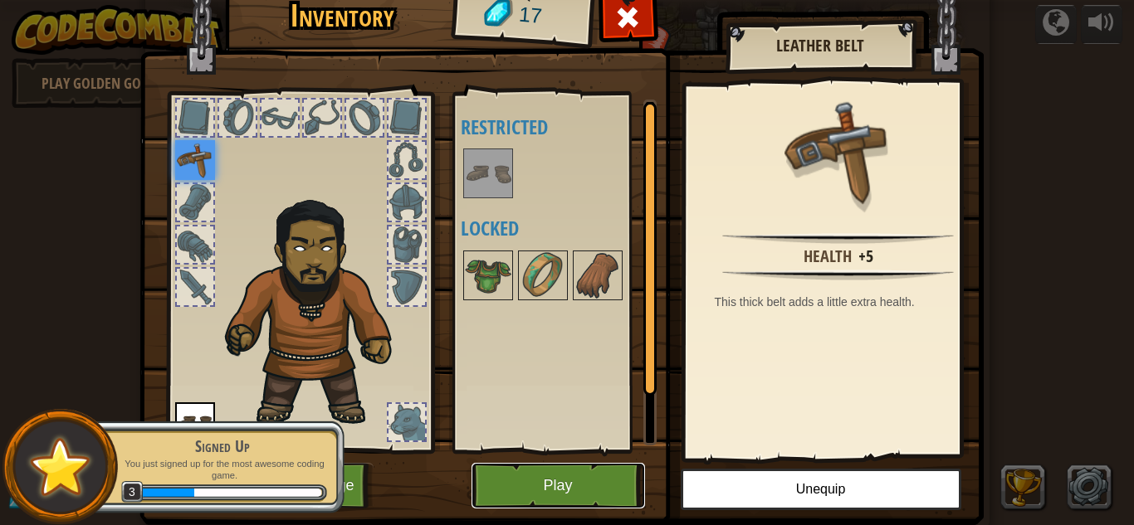
click at [594, 471] on button "Play" at bounding box center [559, 486] width 174 height 46
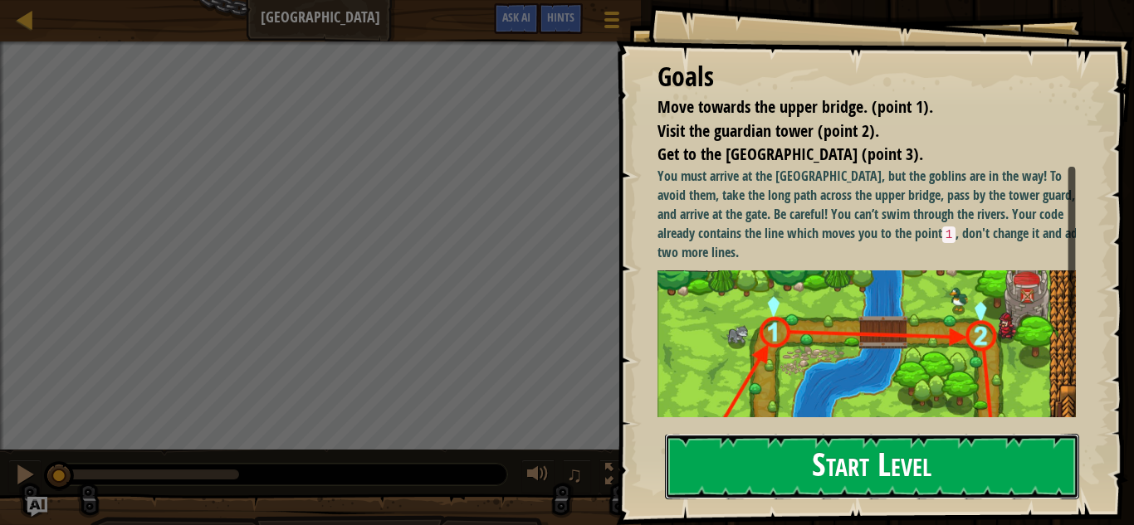
click at [856, 455] on button "Start Level" at bounding box center [872, 467] width 414 height 66
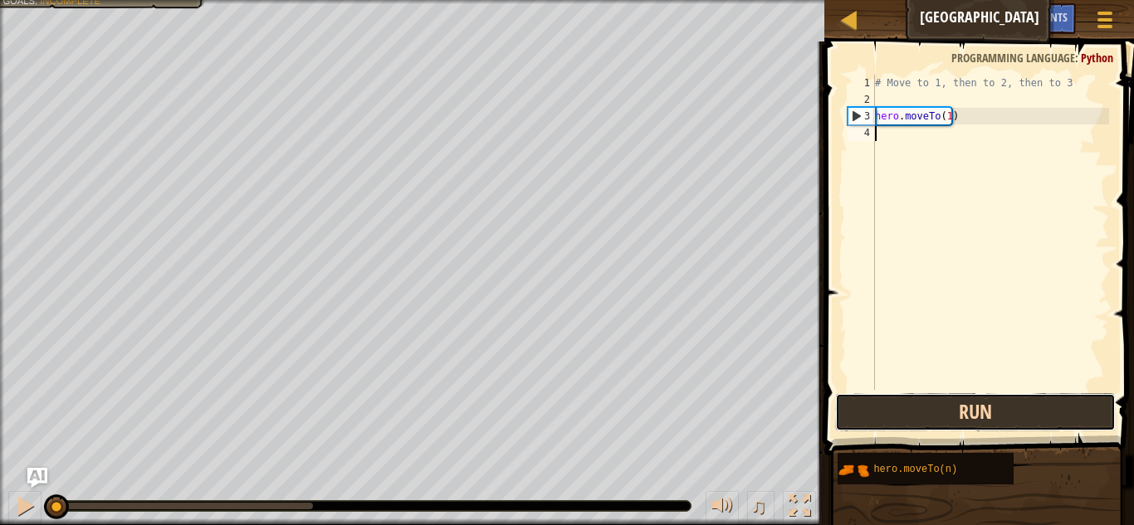
click at [961, 414] on button "Run" at bounding box center [975, 412] width 281 height 38
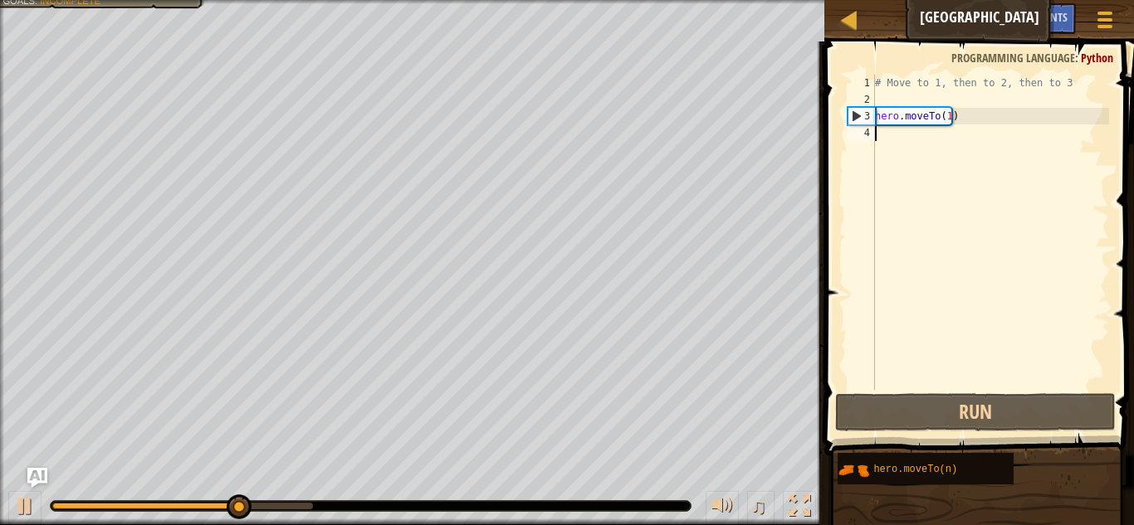
scroll to position [7, 0]
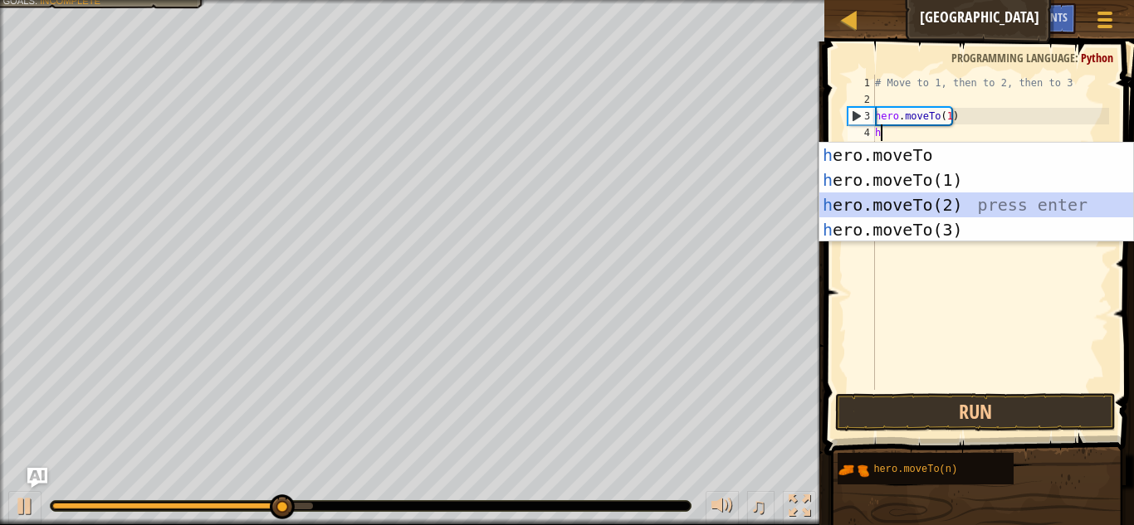
click at [931, 198] on div "h ero.moveTo press enter h ero.moveTo(1) press enter h ero.moveTo(2) press ente…" at bounding box center [976, 217] width 314 height 149
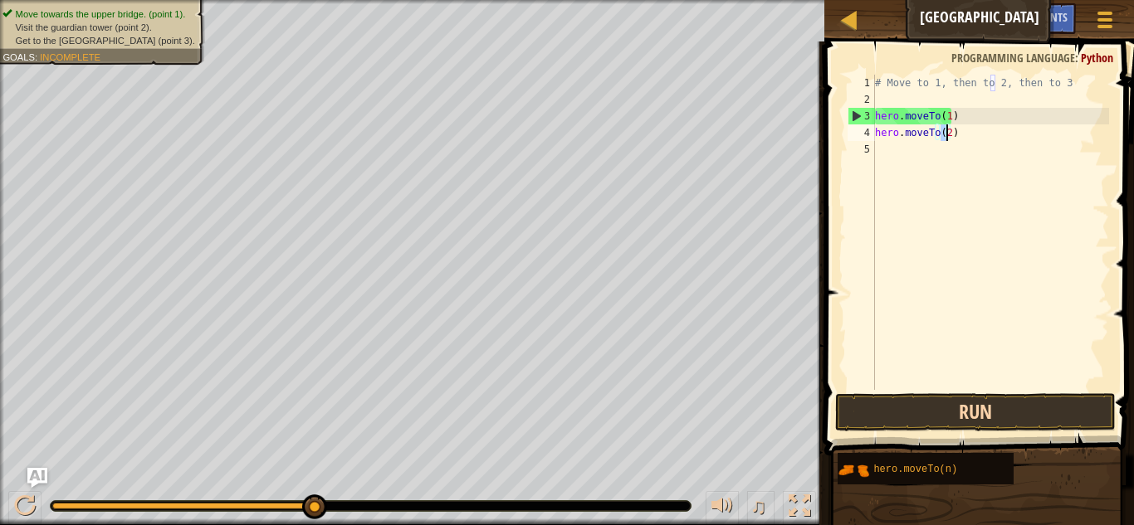
type textarea "hero.moveTo(2)"
click at [946, 407] on button "Run" at bounding box center [975, 412] width 281 height 38
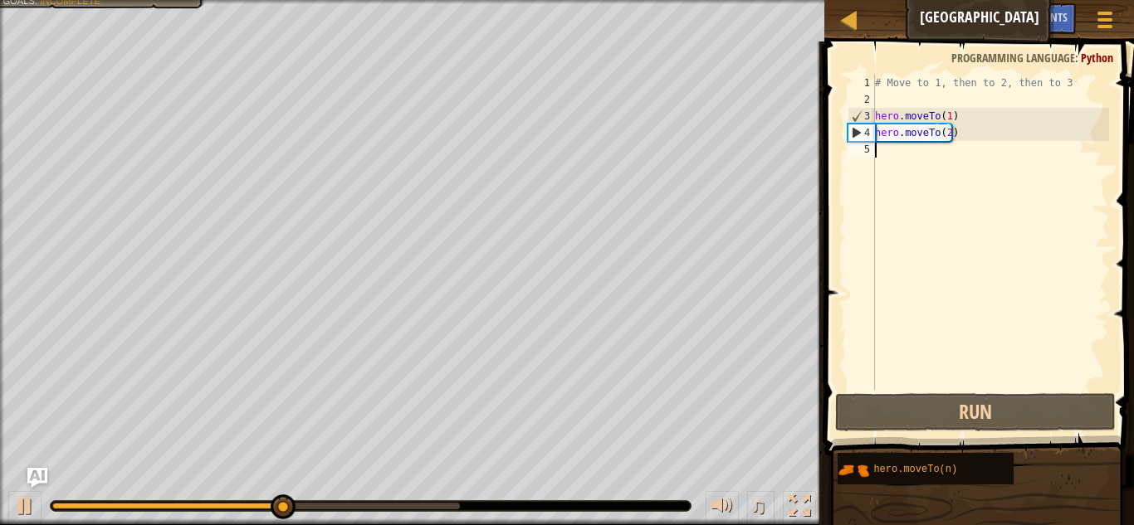
click at [921, 159] on div "# Move to 1, then to 2, then to 3 hero . moveTo ( 1 ) hero . moveTo ( 2 )" at bounding box center [990, 249] width 237 height 349
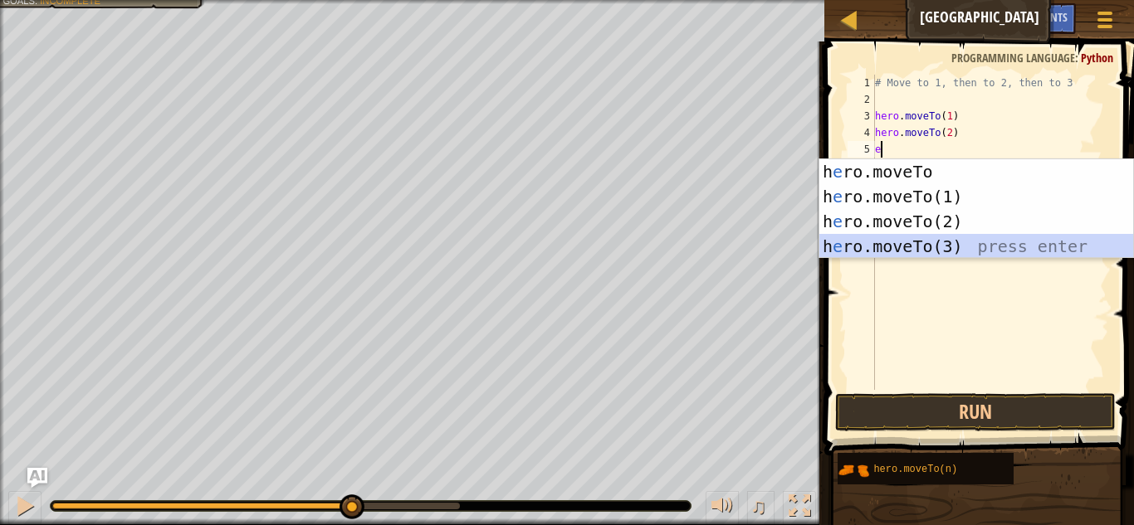
click at [911, 252] on div "h e ro.moveTo press enter h e ro.moveTo(1) press enter h e ro.moveTo(2) press e…" at bounding box center [976, 233] width 314 height 149
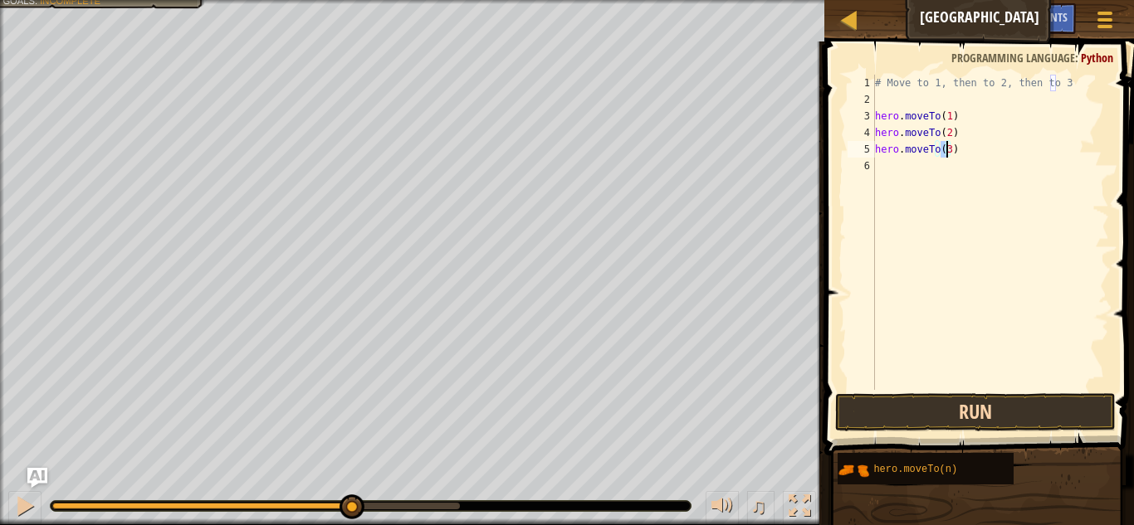
type textarea "hero.moveTo(3)"
click at [933, 402] on button "Run" at bounding box center [975, 412] width 281 height 38
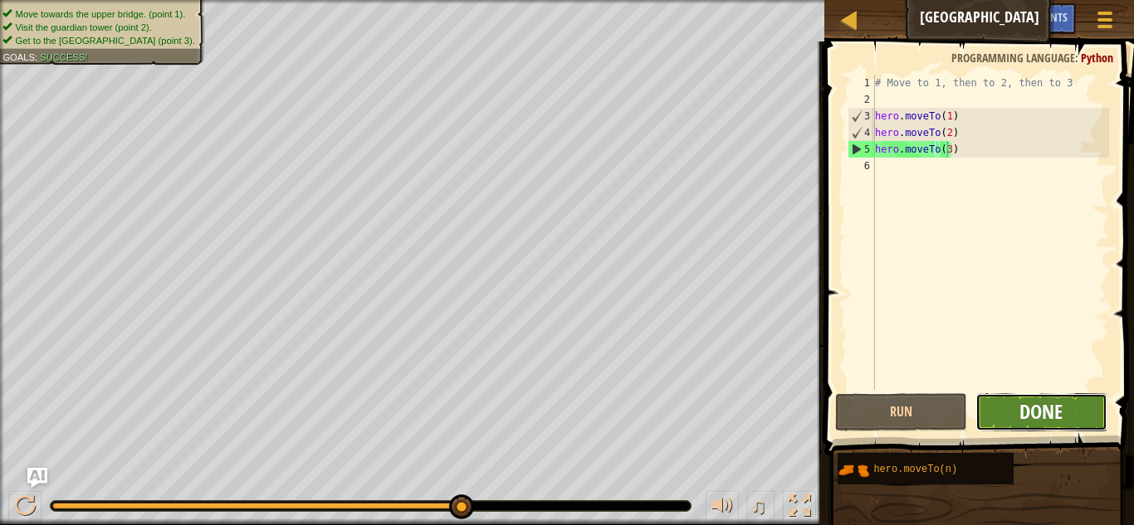
click at [1022, 407] on span "Done" at bounding box center [1040, 411] width 43 height 27
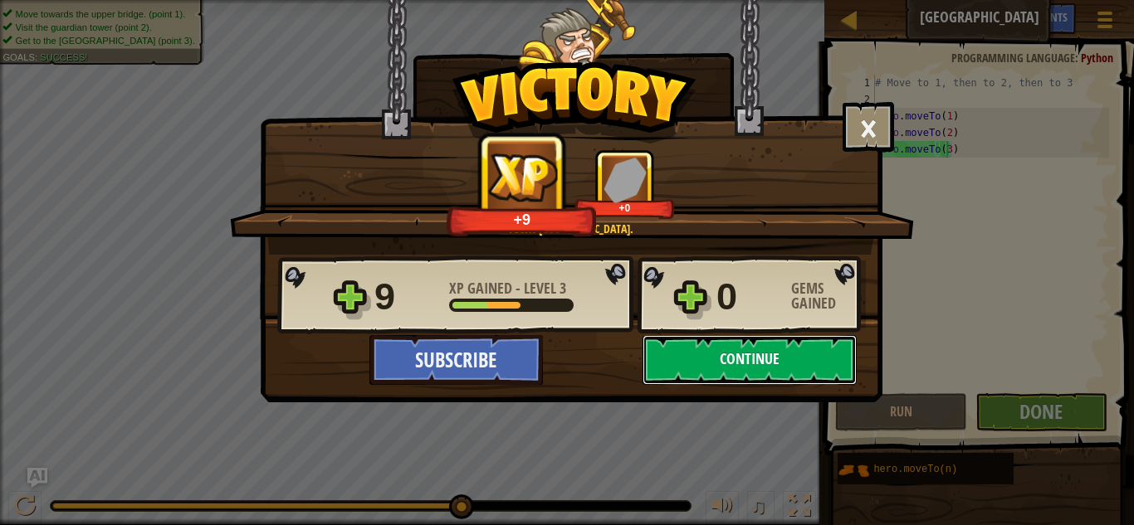
click at [765, 355] on button "Continue" at bounding box center [750, 360] width 214 height 50
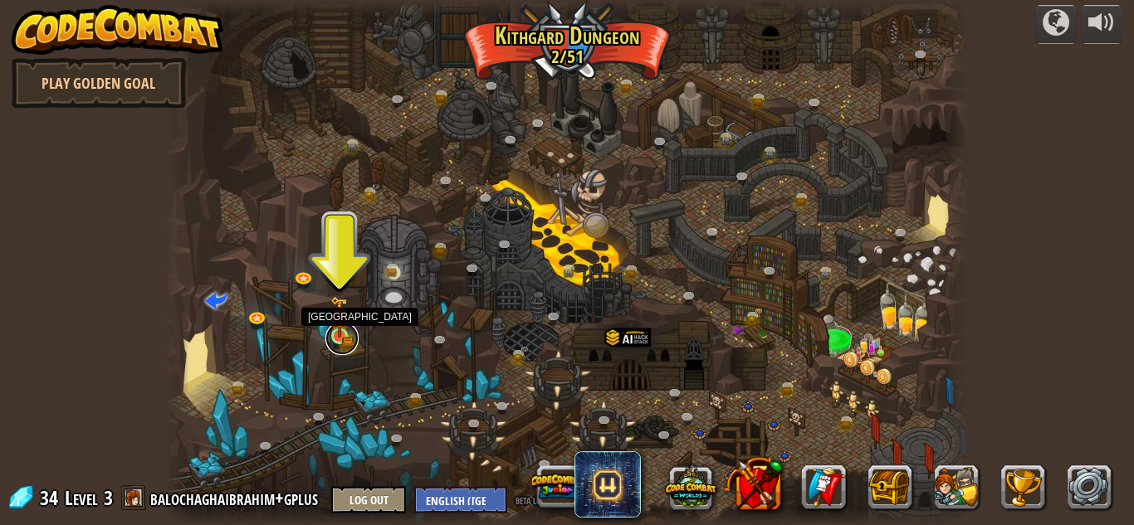
click at [340, 340] on link at bounding box center [341, 338] width 33 height 33
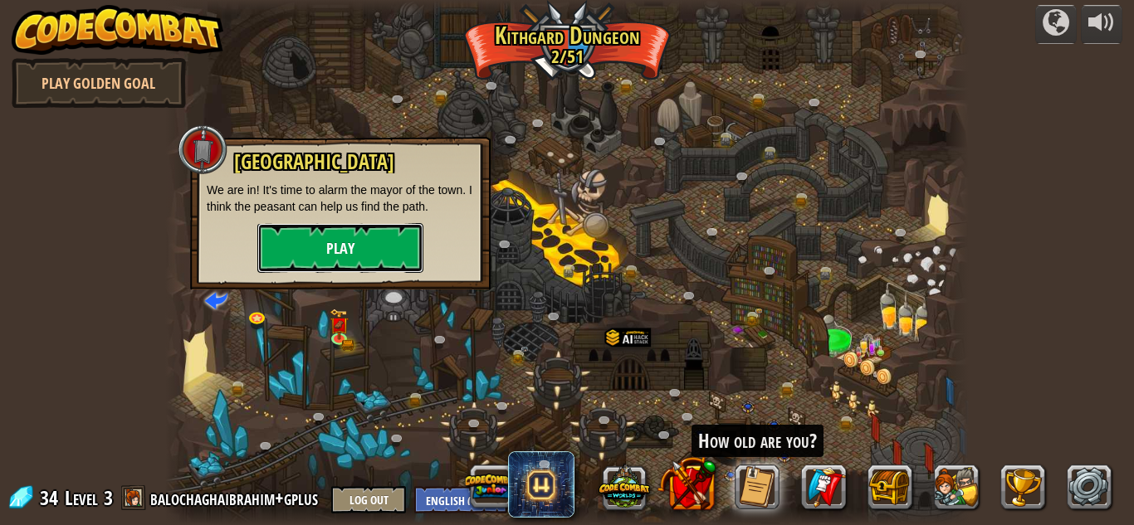
click at [351, 261] on button "Play" at bounding box center [340, 248] width 166 height 50
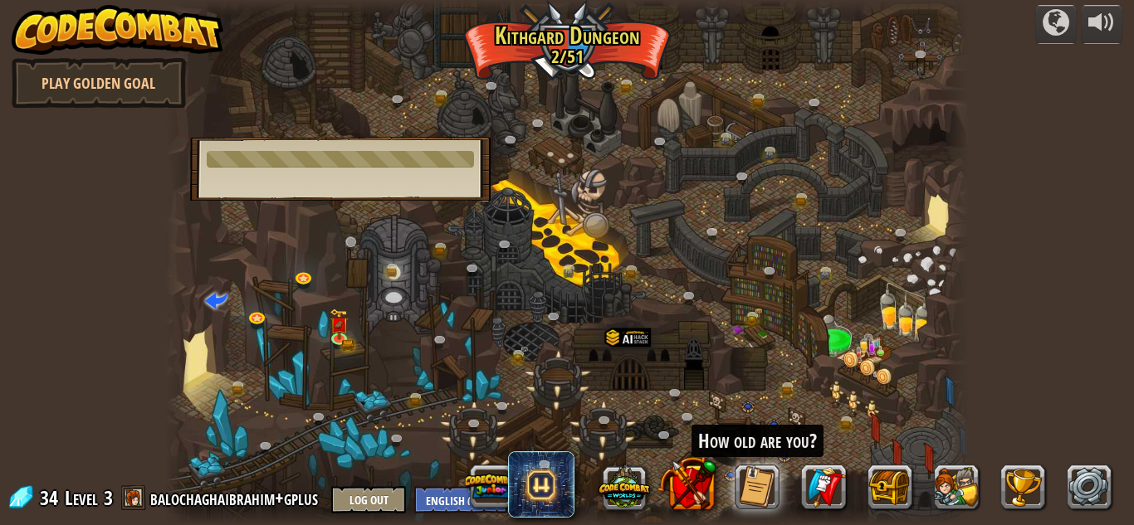
click at [351, 0] on body "powered by Play Golden Goal Twisted Canyon (Locked) Challenge: collect the most…" at bounding box center [567, 0] width 1134 height 0
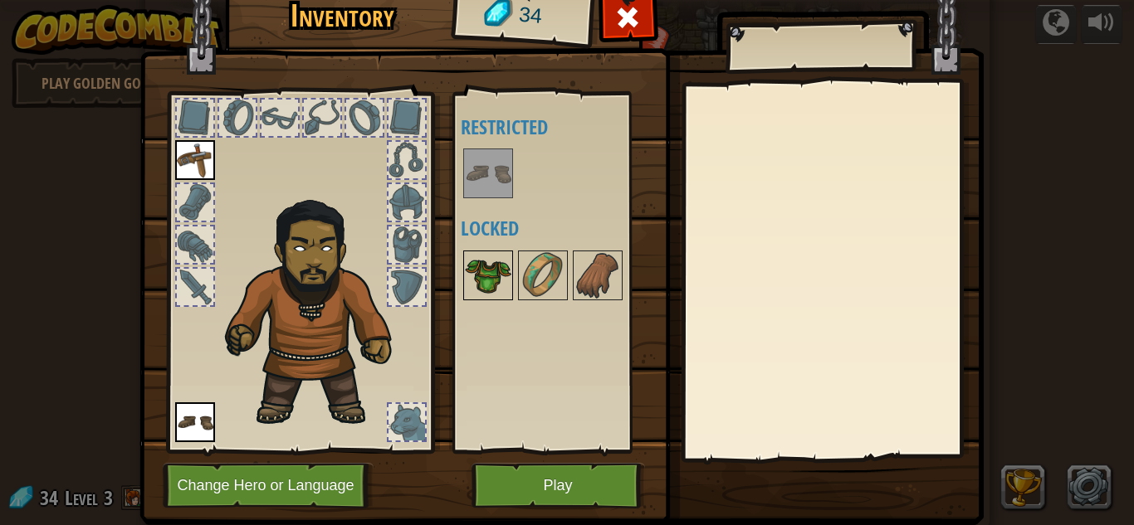
click at [492, 276] on img at bounding box center [488, 275] width 46 height 46
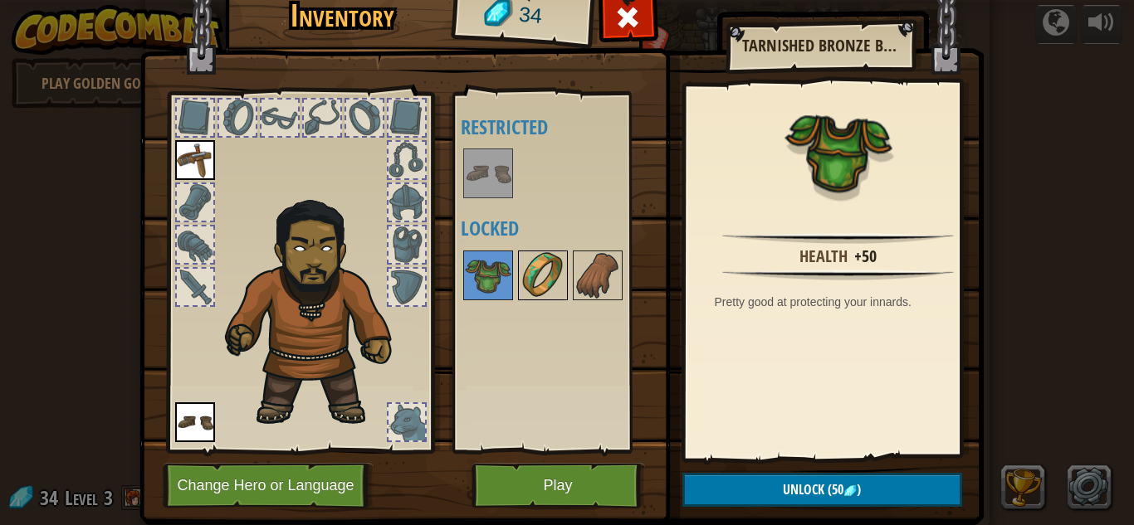
click at [539, 269] on img at bounding box center [543, 275] width 46 height 46
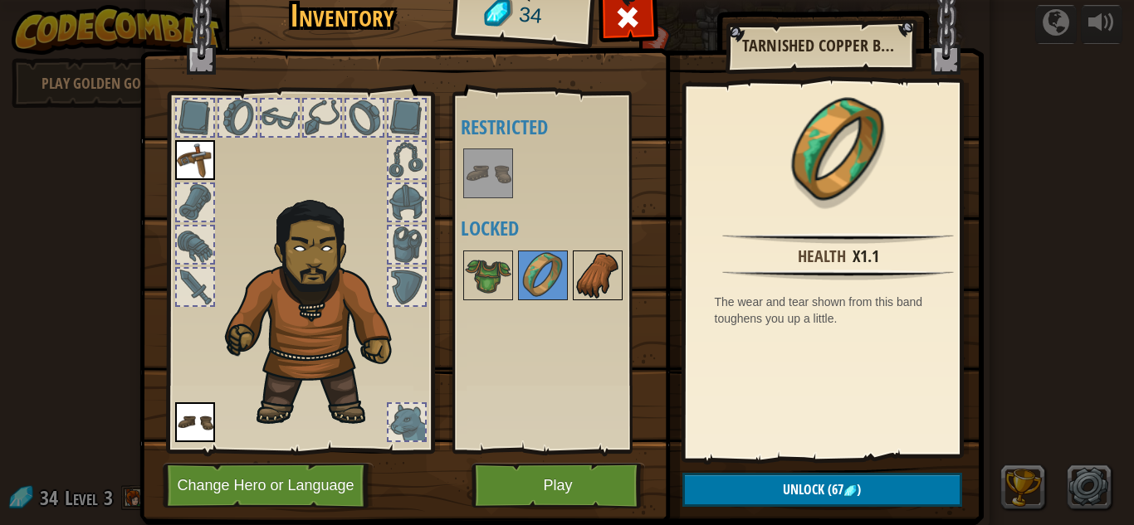
click at [589, 271] on img at bounding box center [597, 275] width 46 height 46
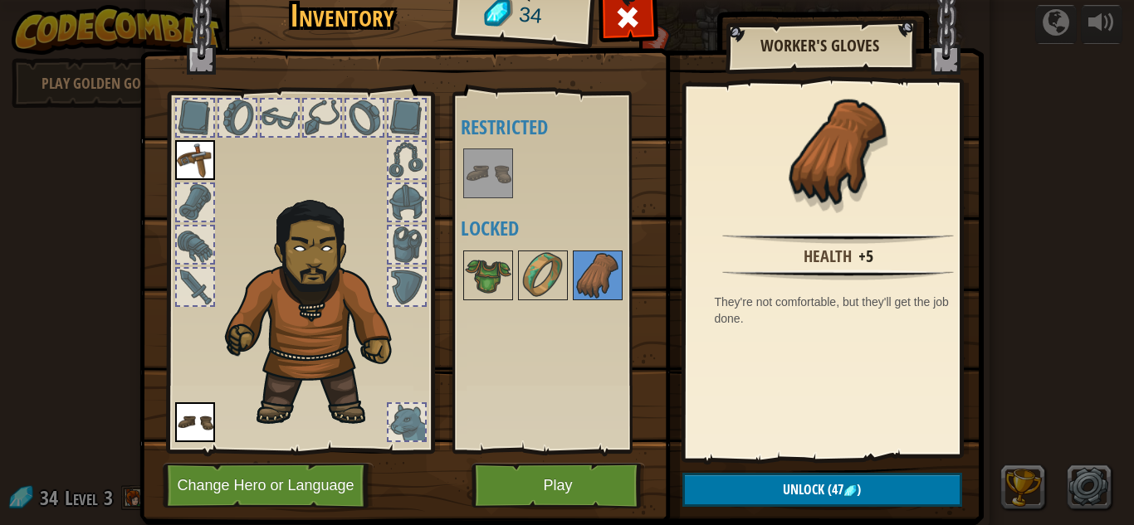
click at [192, 154] on img at bounding box center [195, 160] width 40 height 40
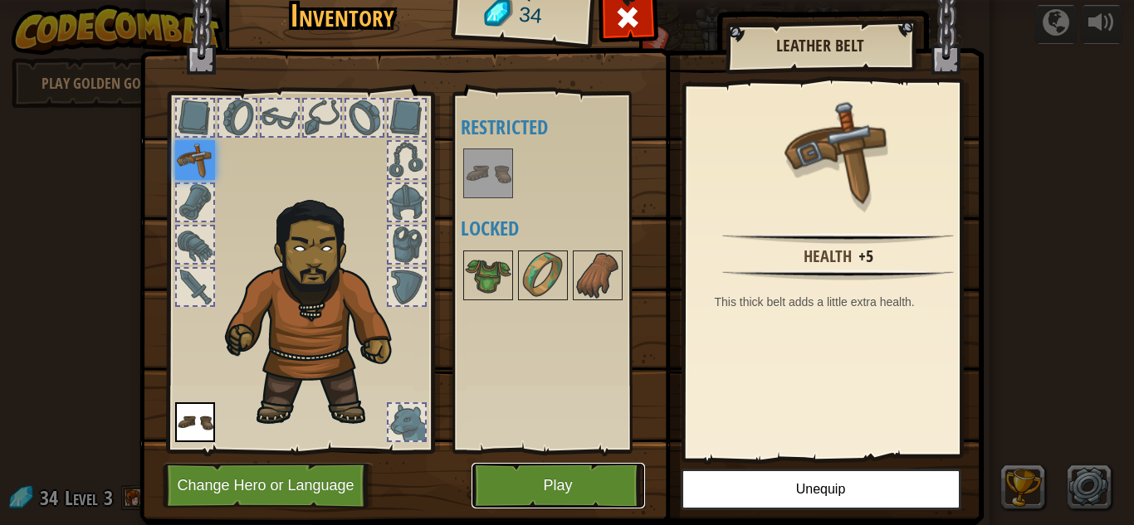
click at [533, 504] on button "Play" at bounding box center [559, 486] width 174 height 46
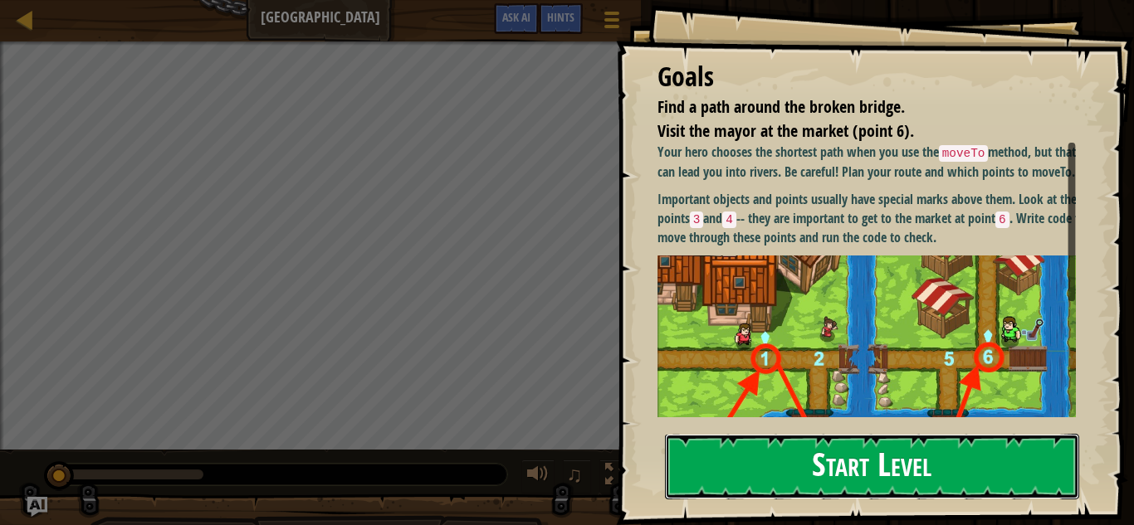
click at [799, 454] on button "Start Level" at bounding box center [872, 467] width 414 height 66
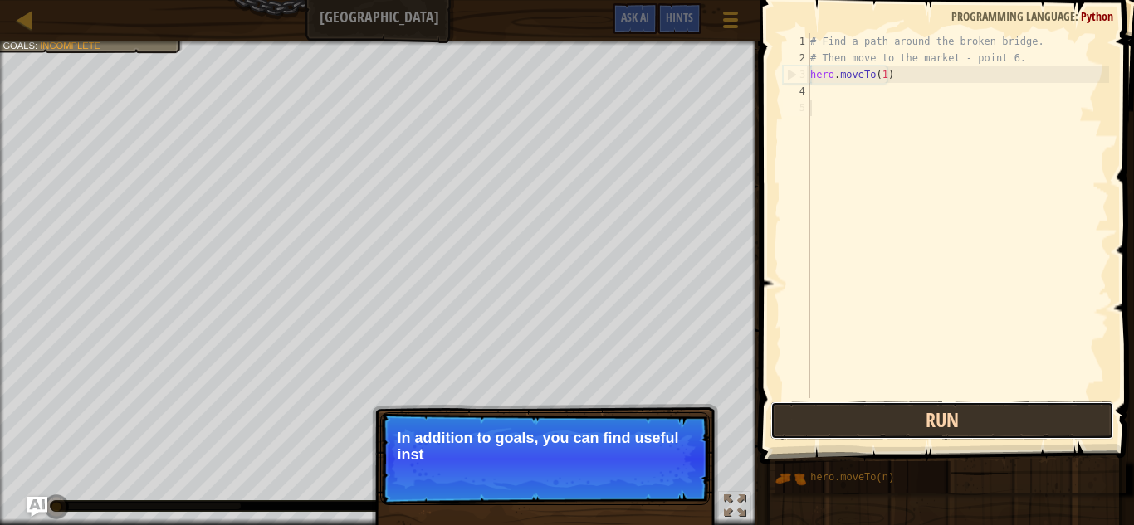
click at [877, 434] on button "Run" at bounding box center [942, 421] width 345 height 38
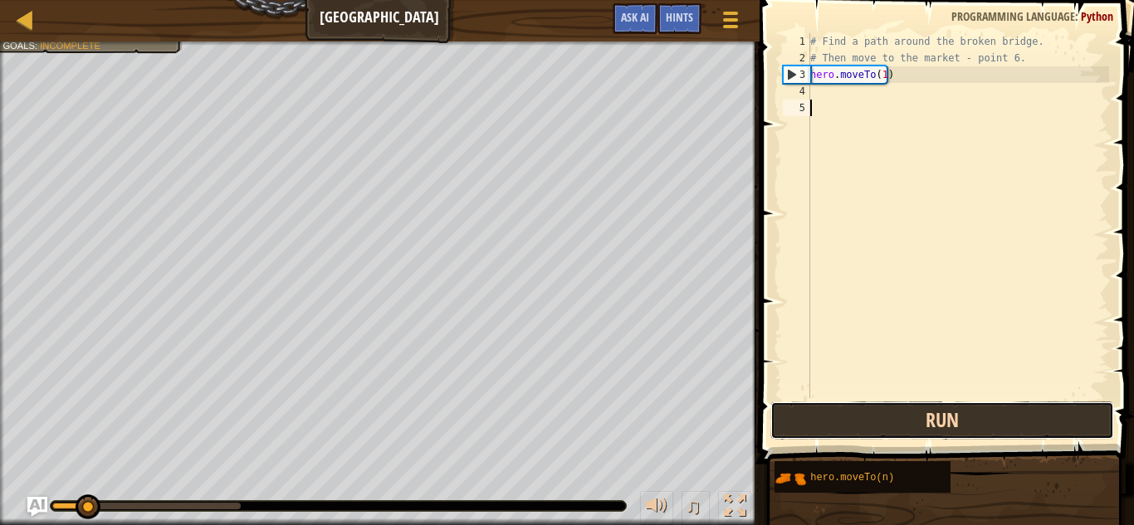
click at [880, 423] on button "Run" at bounding box center [942, 421] width 345 height 38
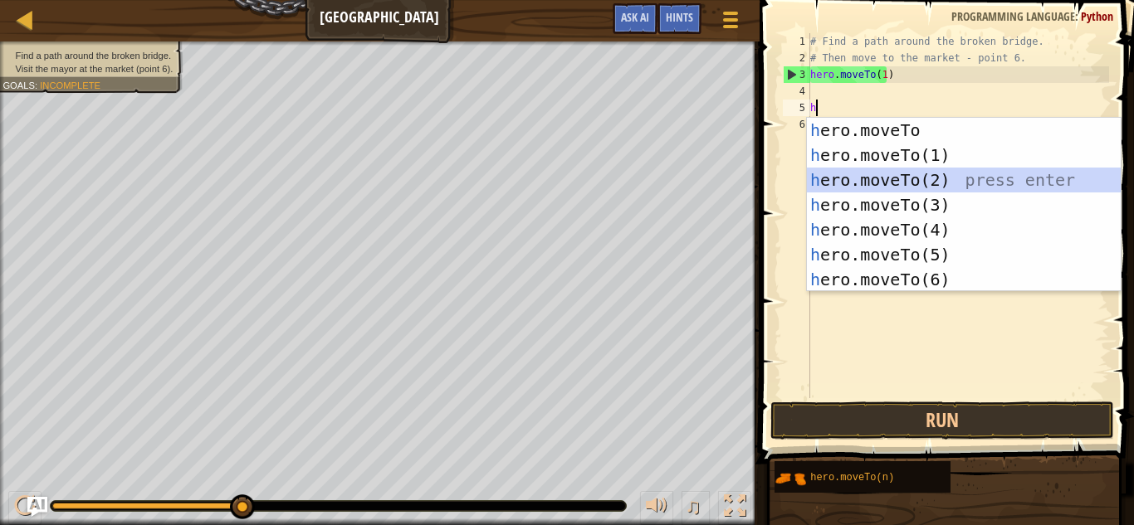
click at [904, 177] on div "h ero.moveTo press enter h ero.moveTo(1) press enter h ero.moveTo(2) press ente…" at bounding box center [964, 230] width 314 height 224
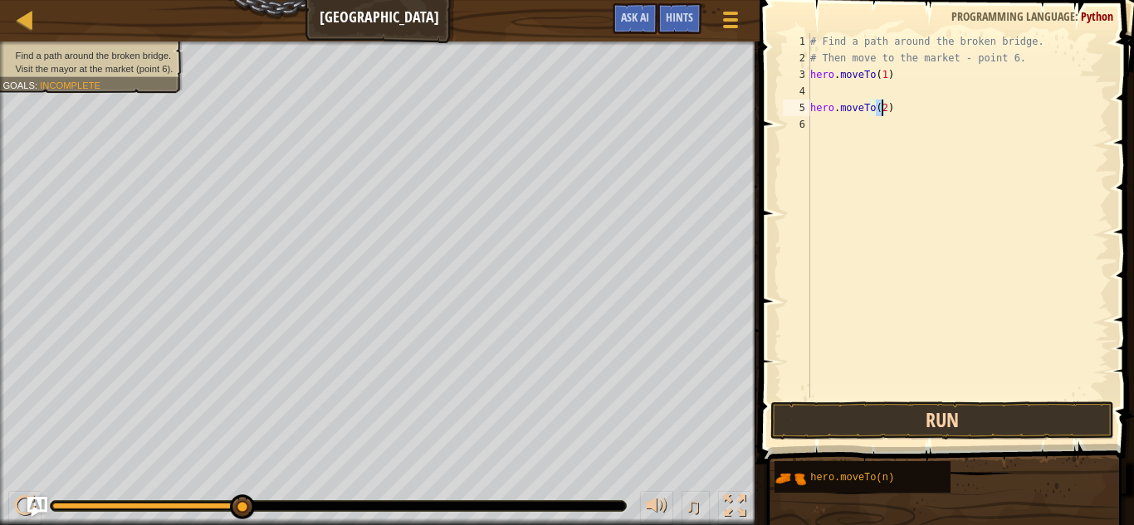
type textarea "hero.moveTo(2)"
click at [910, 420] on button "Run" at bounding box center [942, 421] width 345 height 38
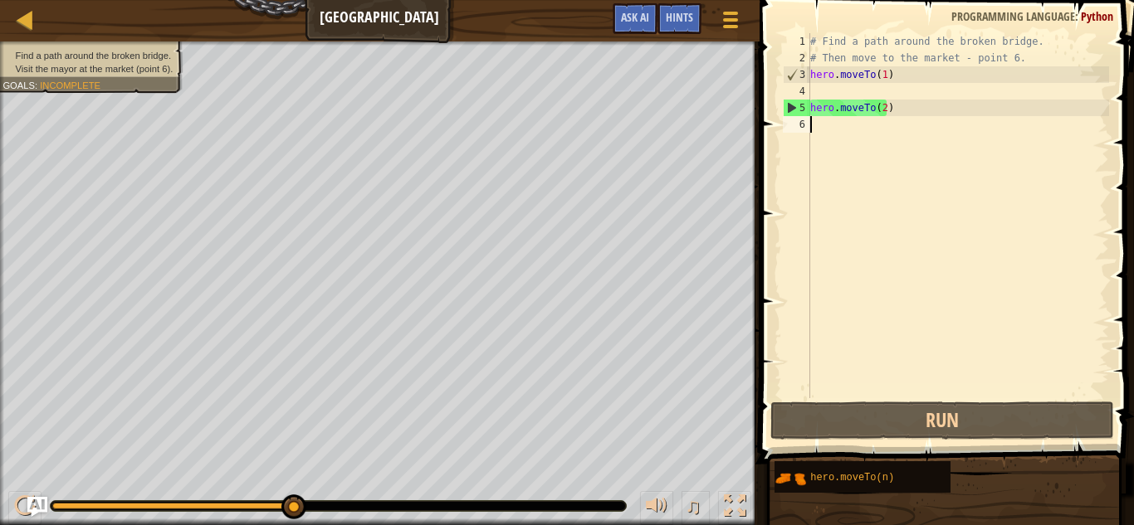
click at [867, 133] on div "# Find a path around the broken bridge. # Then move to the market - point 6. he…" at bounding box center [958, 232] width 302 height 398
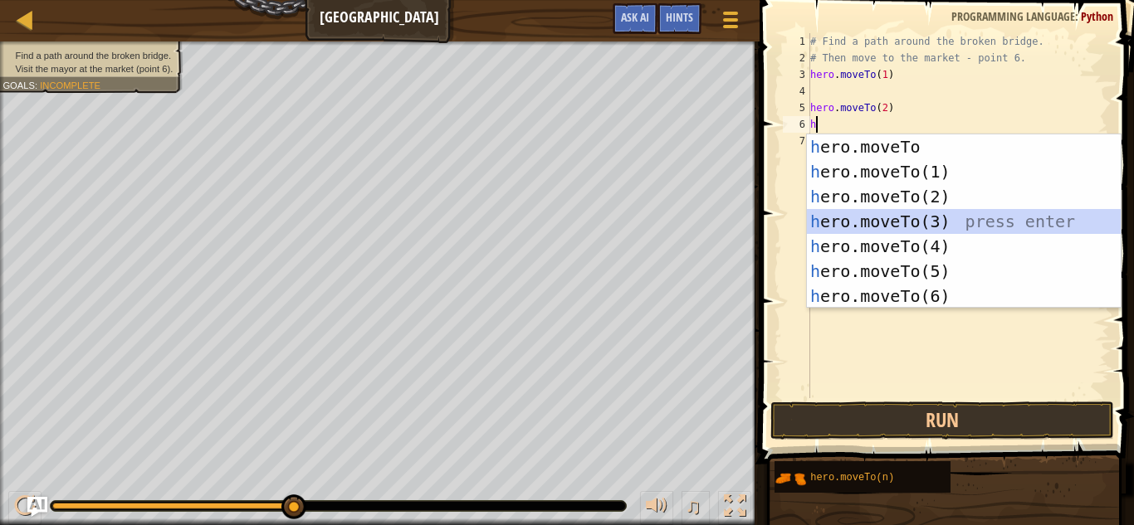
click at [908, 219] on div "h ero.moveTo press enter h ero.moveTo(1) press enter h ero.moveTo(2) press ente…" at bounding box center [964, 246] width 314 height 224
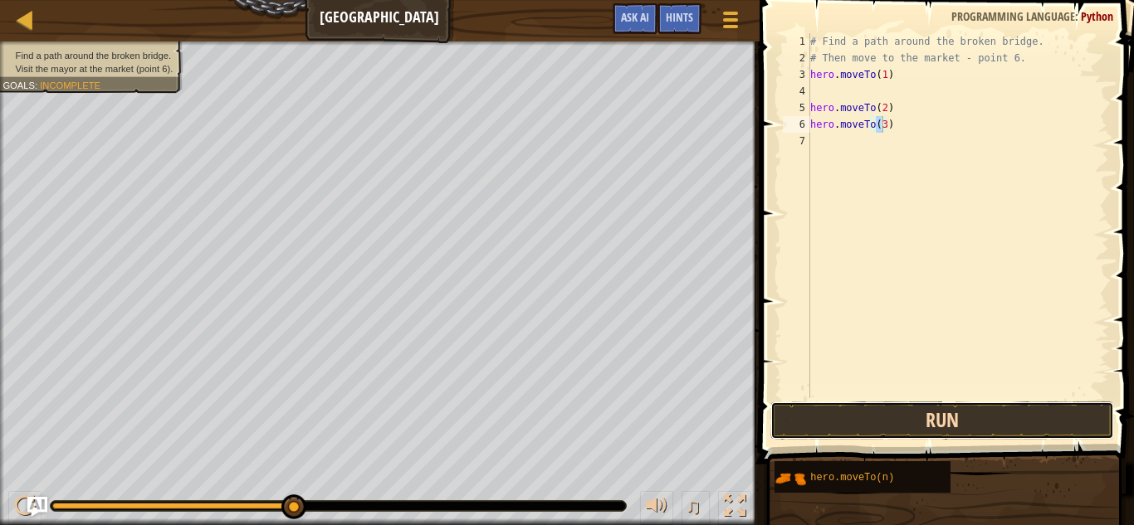
click at [923, 416] on button "Run" at bounding box center [942, 421] width 345 height 38
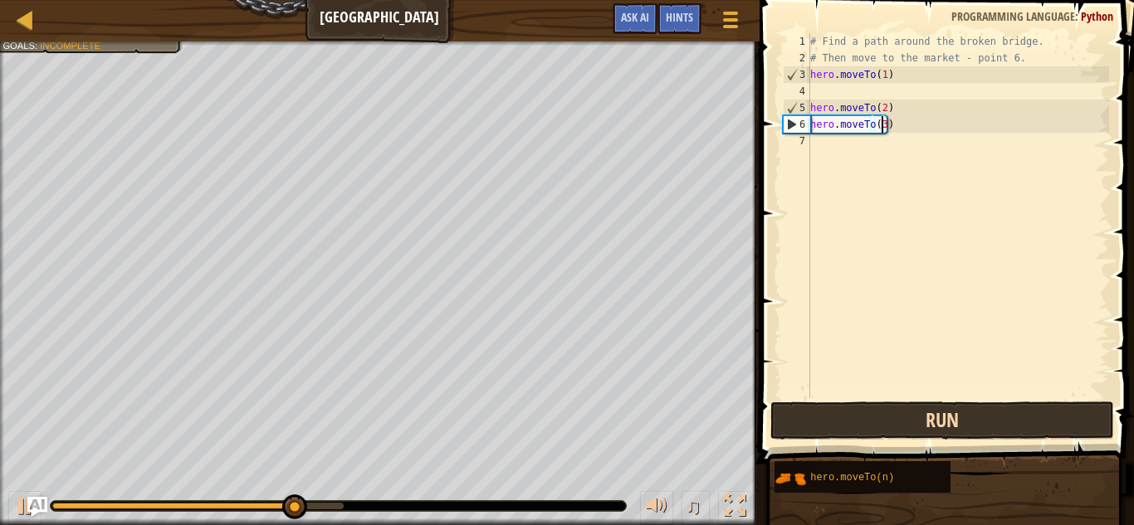
scroll to position [7, 6]
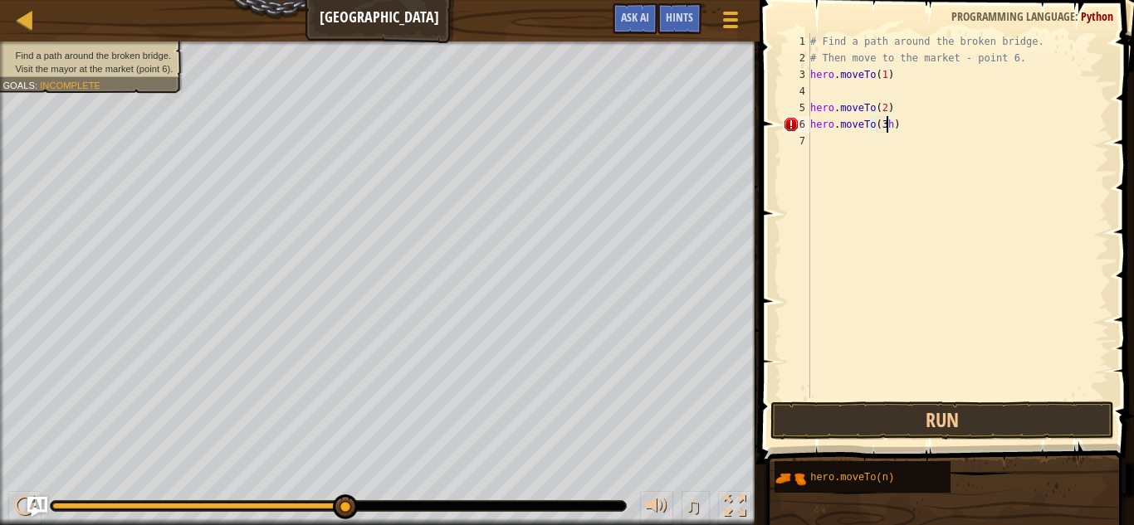
type textarea "hero.moveTo(3)"
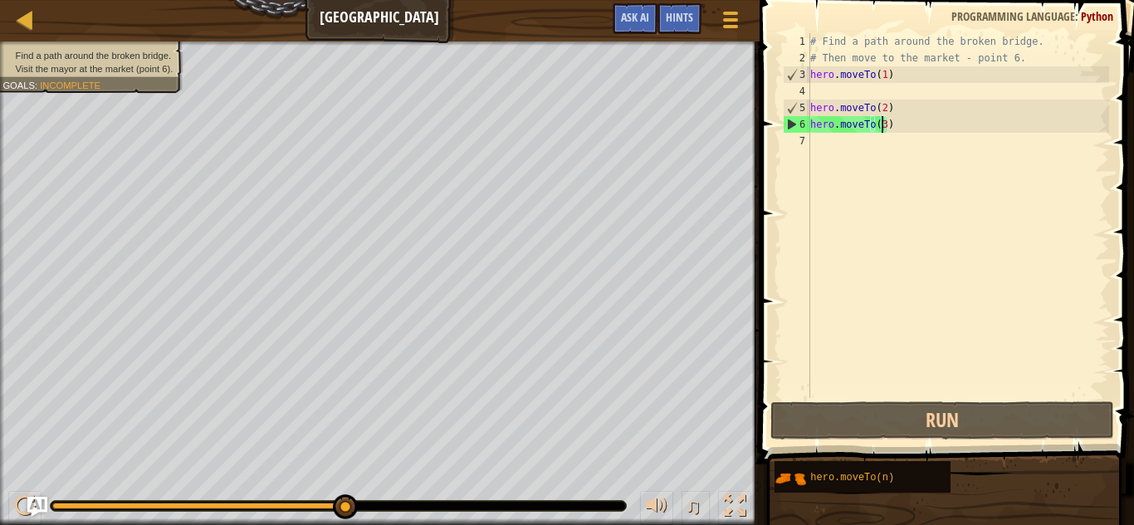
scroll to position [7, 0]
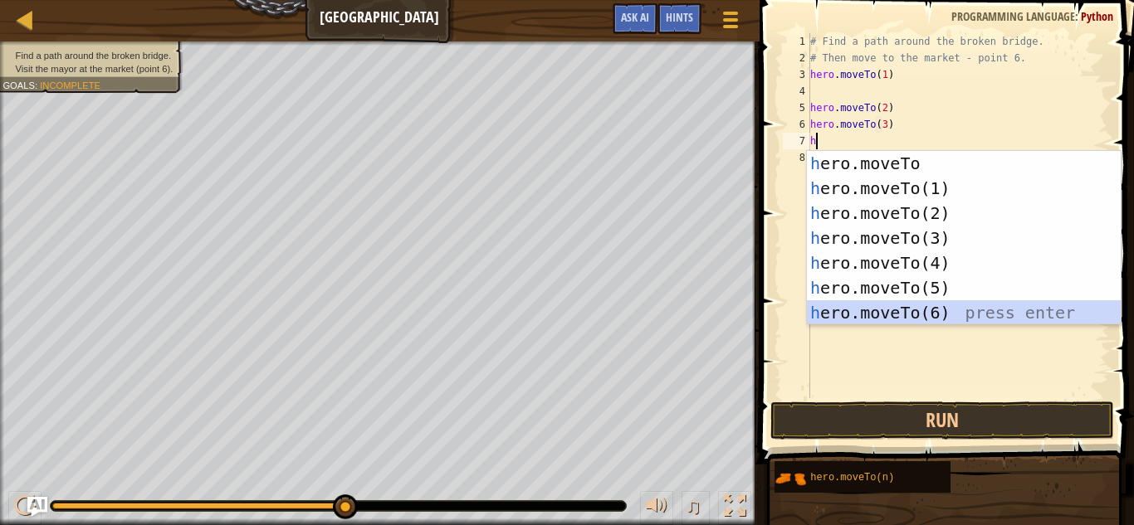
click at [916, 308] on div "h ero.moveTo press enter h ero.moveTo(1) press enter h ero.moveTo(2) press ente…" at bounding box center [964, 263] width 314 height 224
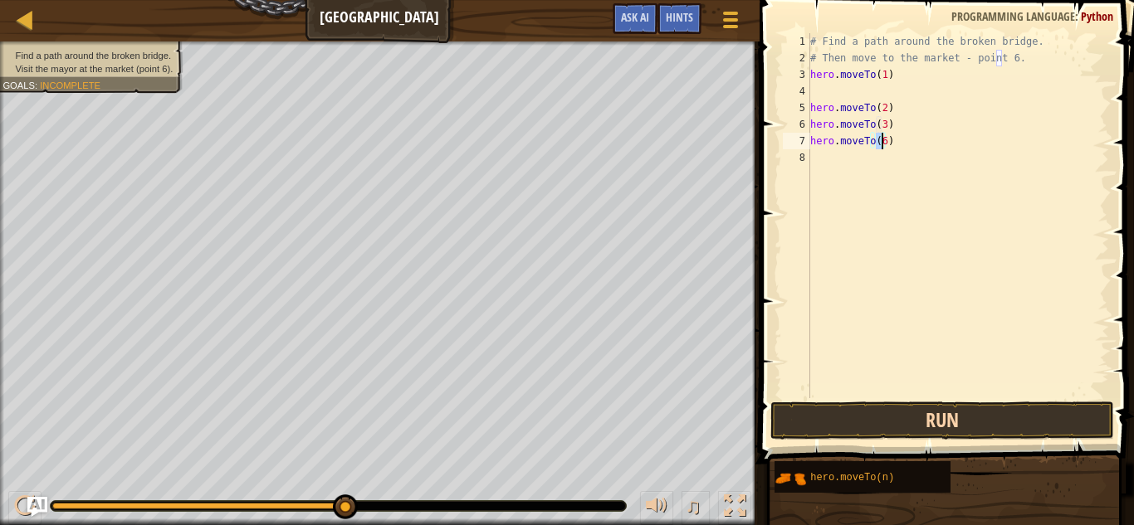
type textarea "hero.moveTo(6)"
click at [921, 423] on button "Run" at bounding box center [942, 421] width 345 height 38
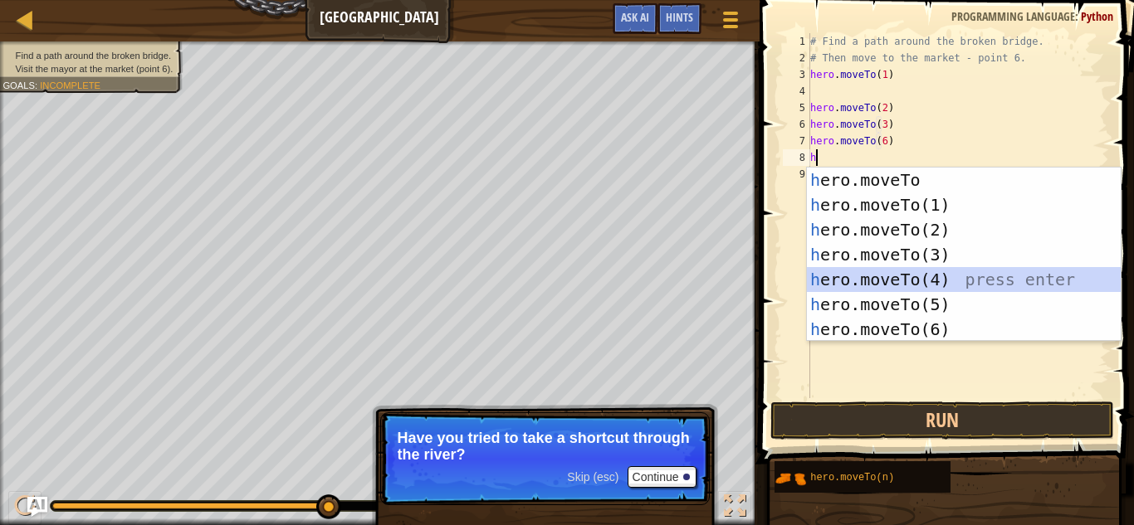
click at [896, 285] on div "h ero.moveTo press enter h ero.moveTo(1) press enter h ero.moveTo(2) press ente…" at bounding box center [964, 280] width 314 height 224
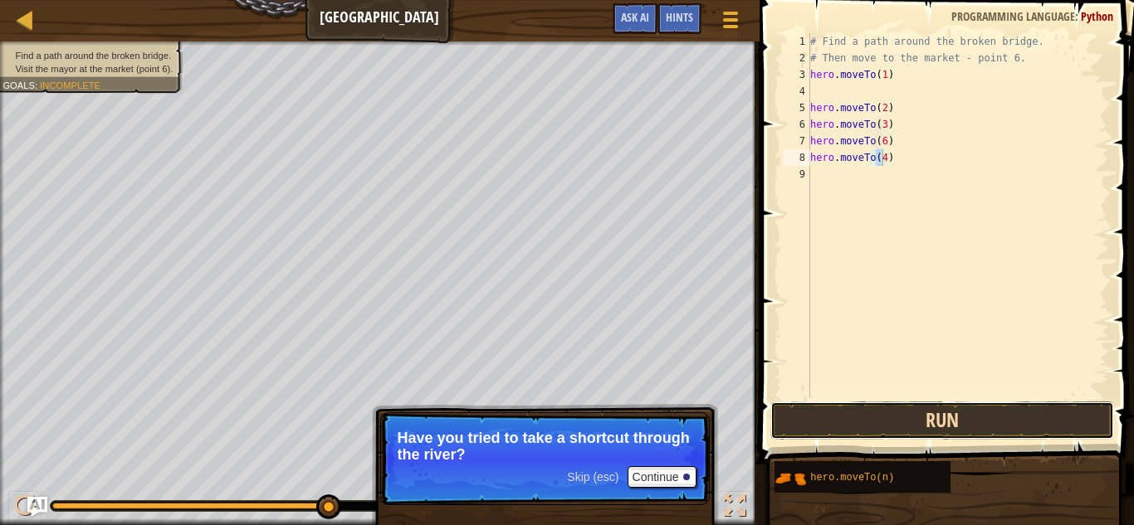
click at [905, 402] on button "Run" at bounding box center [942, 421] width 345 height 38
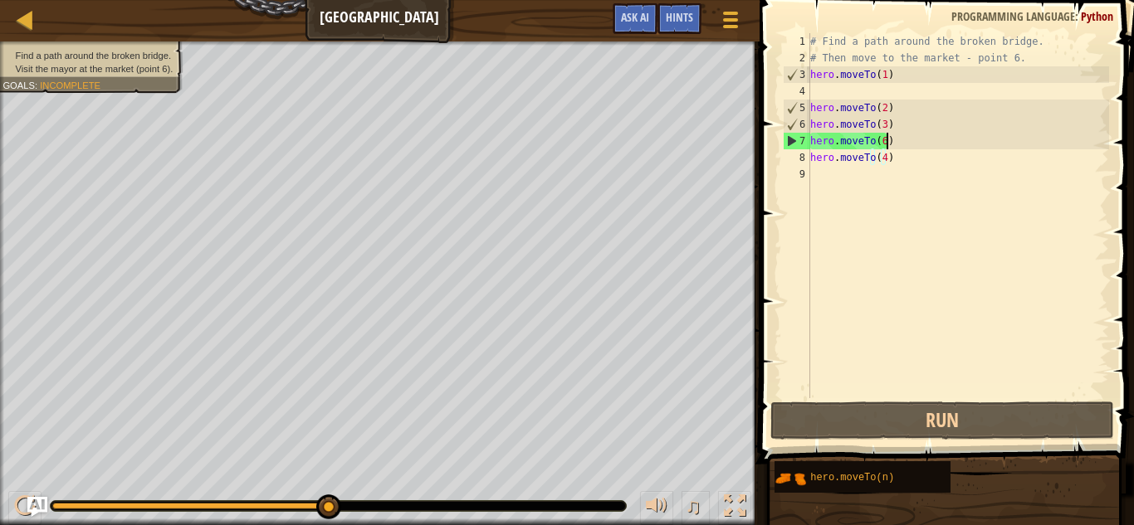
click at [887, 138] on div "# Find a path around the broken bridge. # Then move to the market - point 6. he…" at bounding box center [958, 232] width 302 height 398
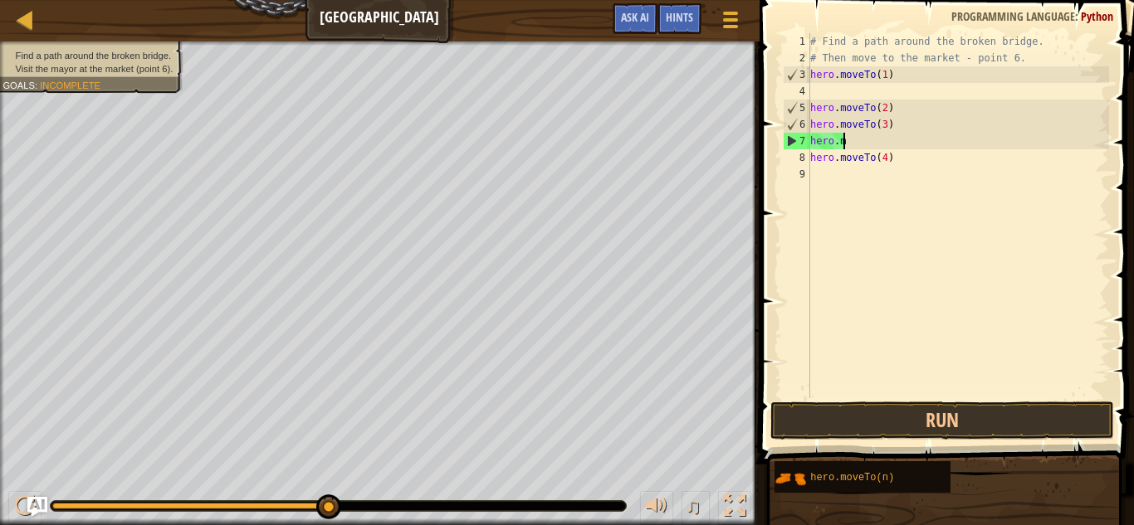
type textarea "h"
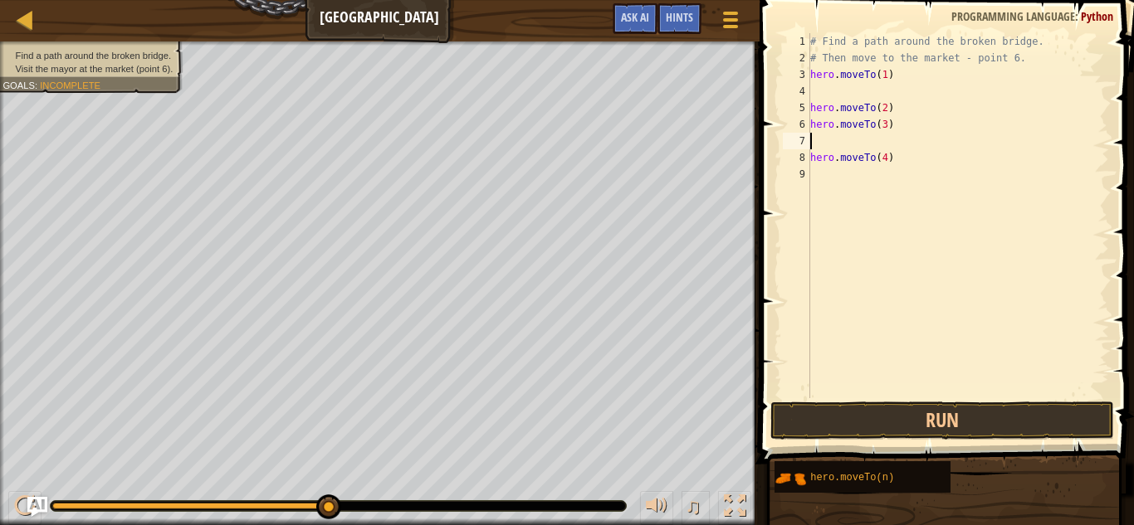
type textarea "hero.moveTo(3)"
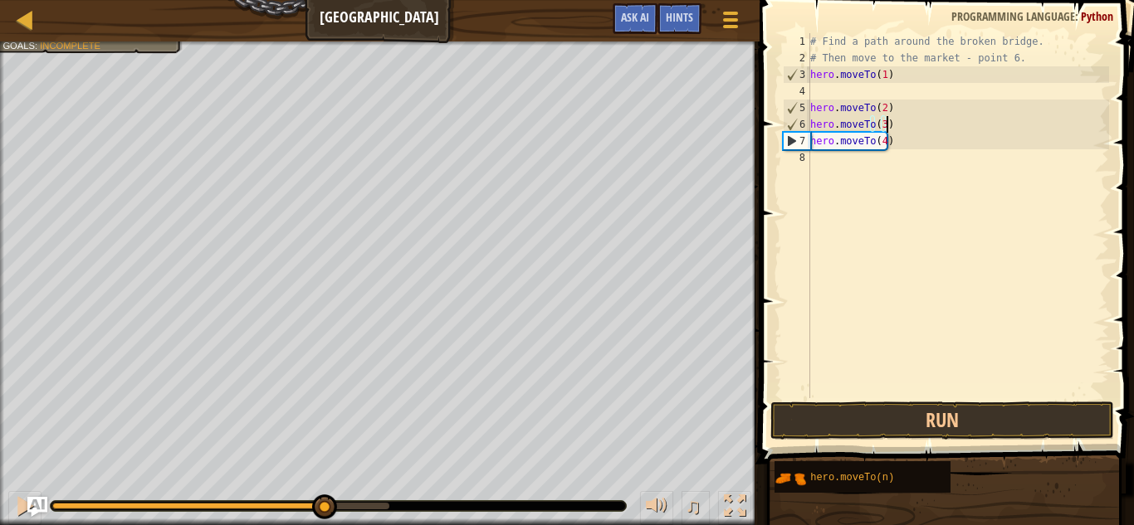
click at [956, 271] on div "# Find a path around the broken bridge. # Then move to the market - point 6. he…" at bounding box center [958, 232] width 302 height 398
click at [956, 414] on button "Run" at bounding box center [942, 421] width 345 height 38
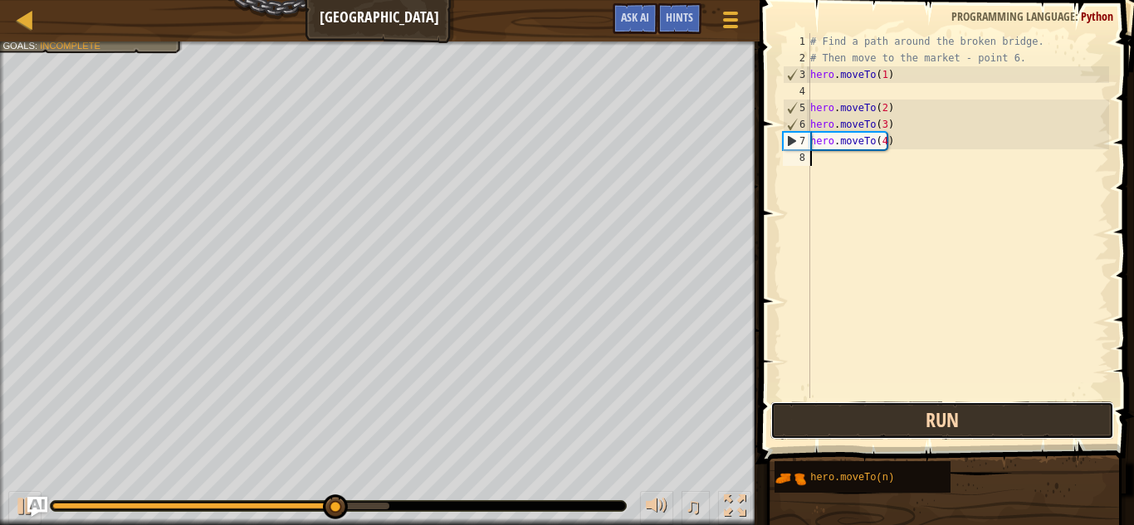
click at [956, 414] on button "Run" at bounding box center [942, 421] width 345 height 38
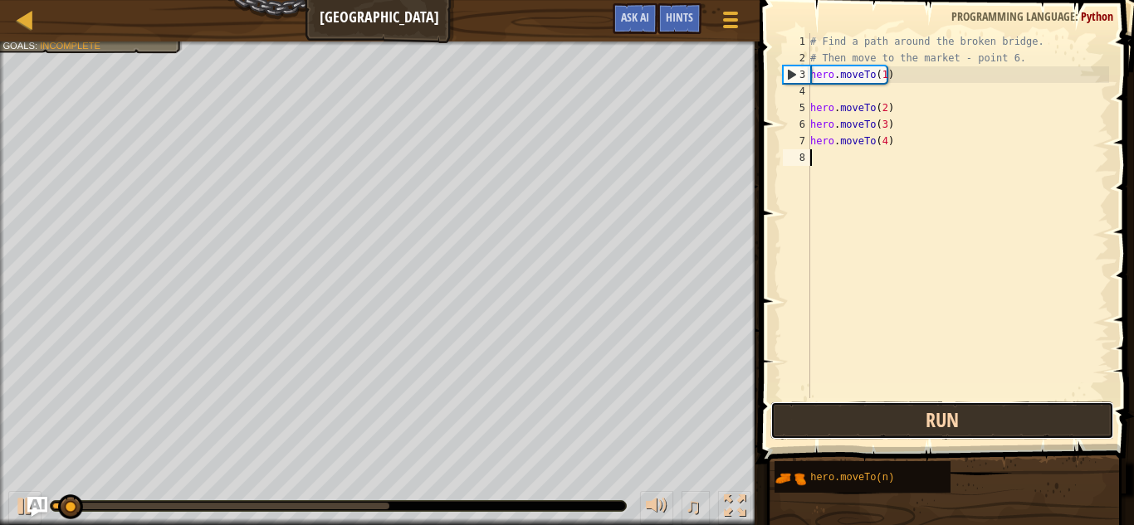
click at [956, 414] on button "Run" at bounding box center [942, 421] width 345 height 38
click at [956, 414] on button "Running" at bounding box center [942, 421] width 345 height 38
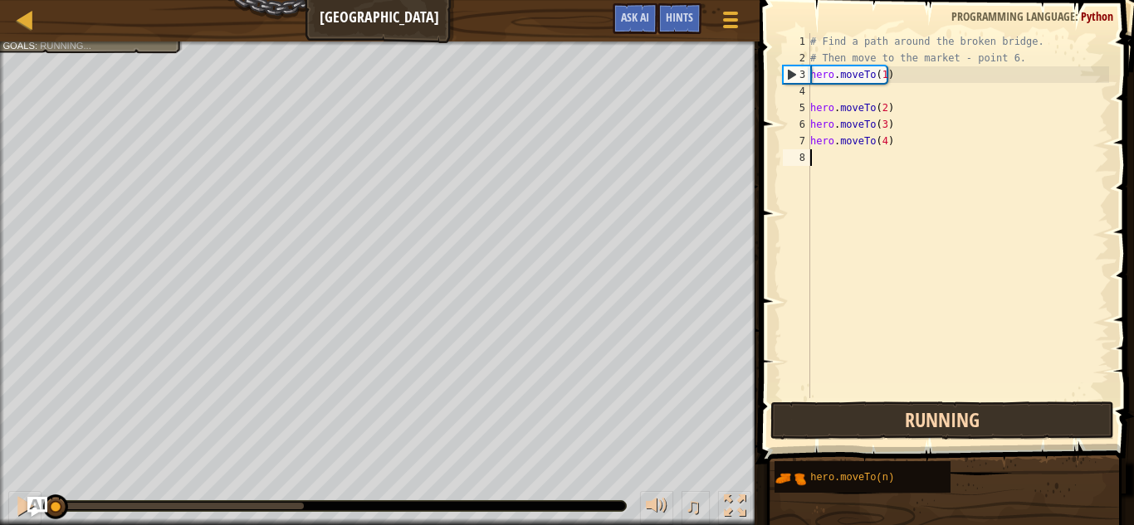
click at [956, 414] on button "Running" at bounding box center [942, 421] width 345 height 38
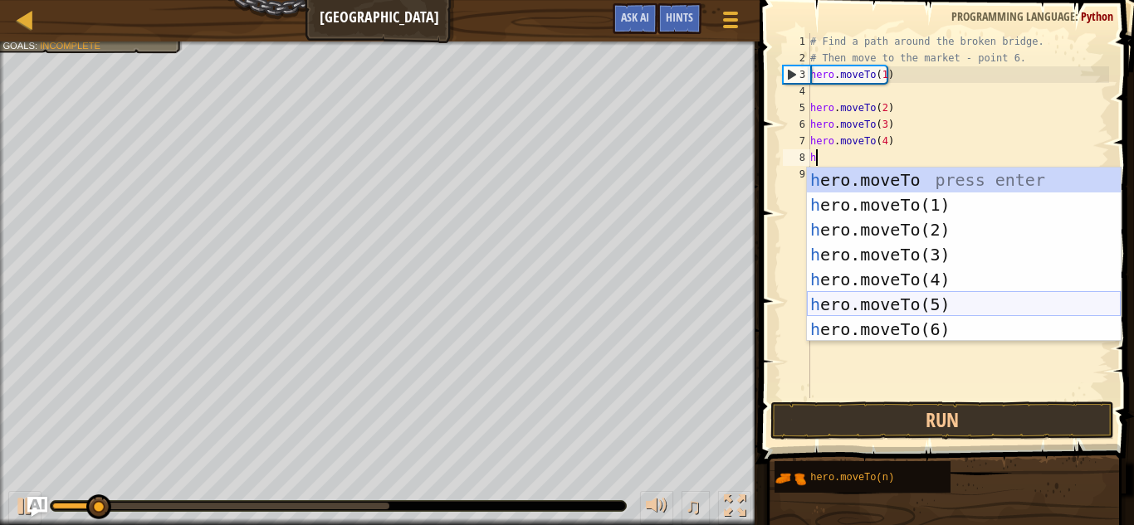
click at [901, 296] on div "h ero.moveTo press enter h ero.moveTo(1) press enter h ero.moveTo(2) press ente…" at bounding box center [964, 280] width 314 height 224
type textarea "hero.moveTo(5)"
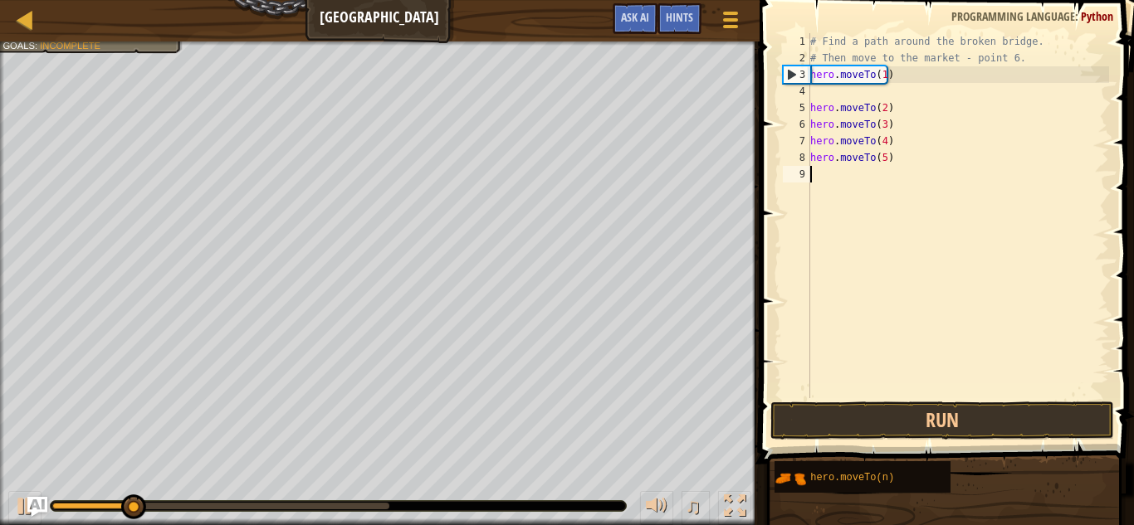
click at [853, 181] on div "# Find a path around the broken bridge. # Then move to the market - point 6. he…" at bounding box center [958, 232] width 302 height 398
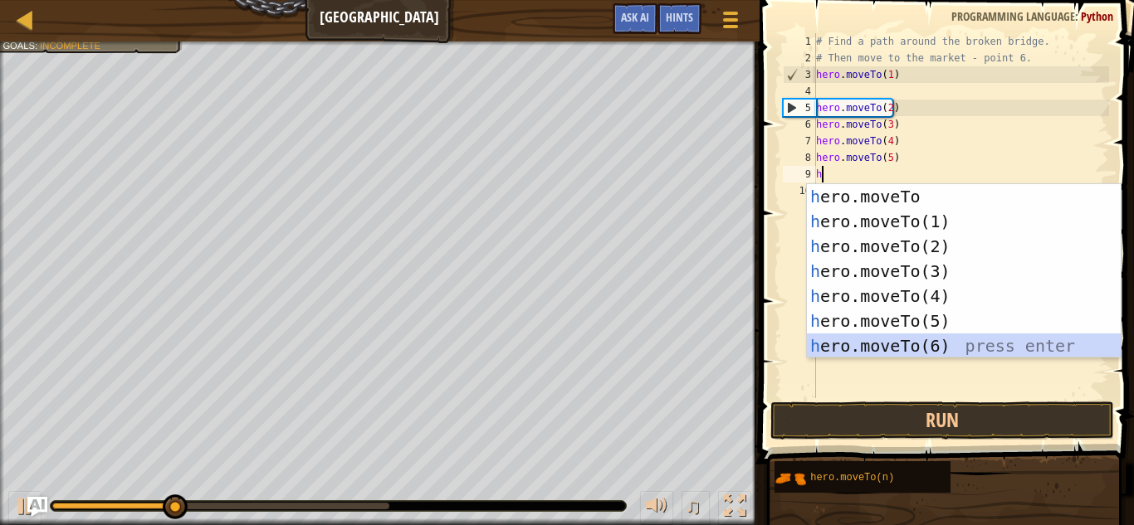
click at [943, 353] on div "h ero.moveTo press enter h ero.moveTo(1) press enter h ero.moveTo(2) press ente…" at bounding box center [964, 296] width 314 height 224
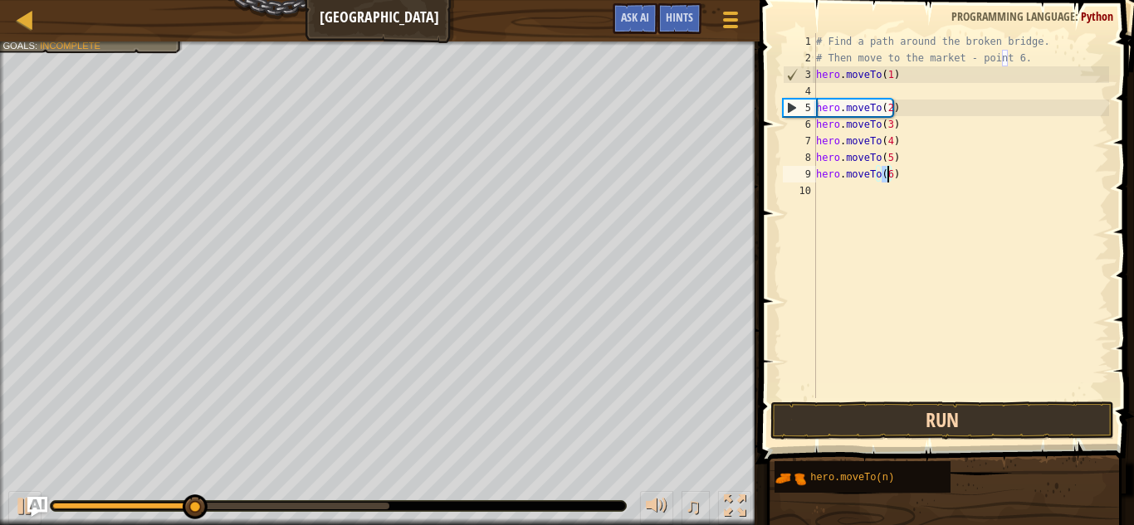
type textarea "hero.moveTo(6)"
click at [973, 424] on button "Run" at bounding box center [942, 421] width 345 height 38
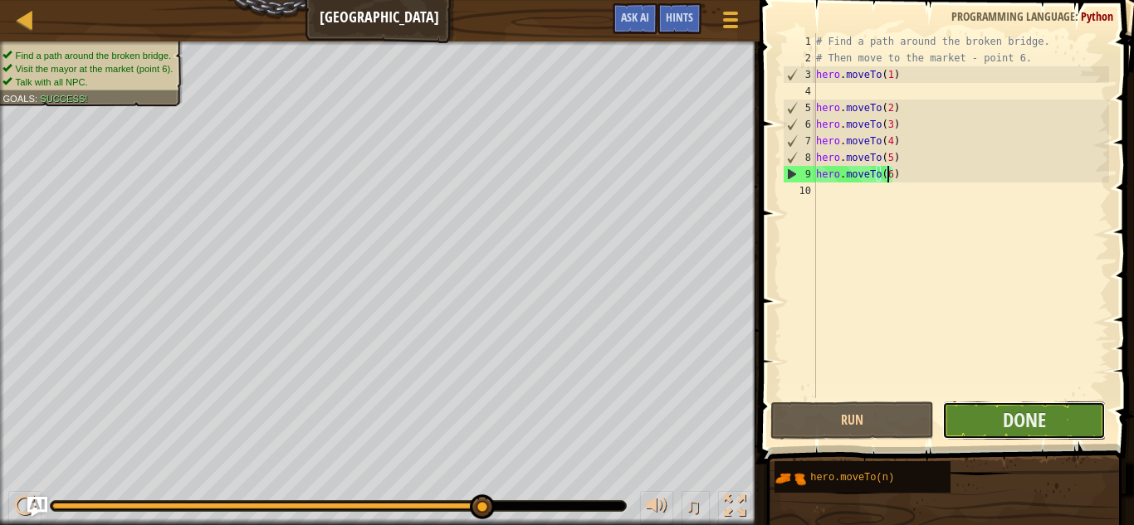
click at [1059, 407] on button "Done" at bounding box center [1024, 421] width 164 height 38
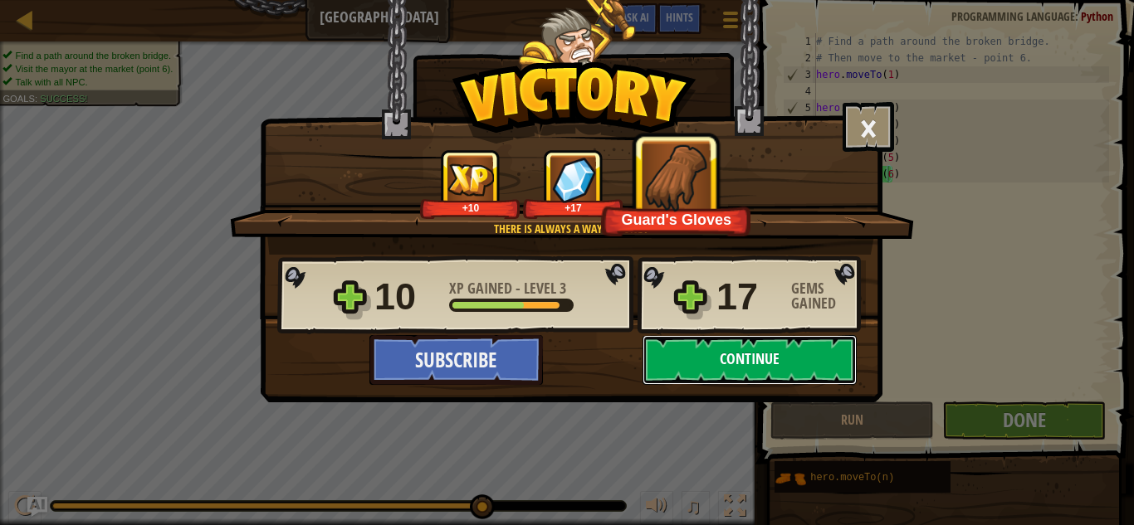
click at [750, 362] on button "Continue" at bounding box center [750, 360] width 214 height 50
